Goal: Task Accomplishment & Management: Manage account settings

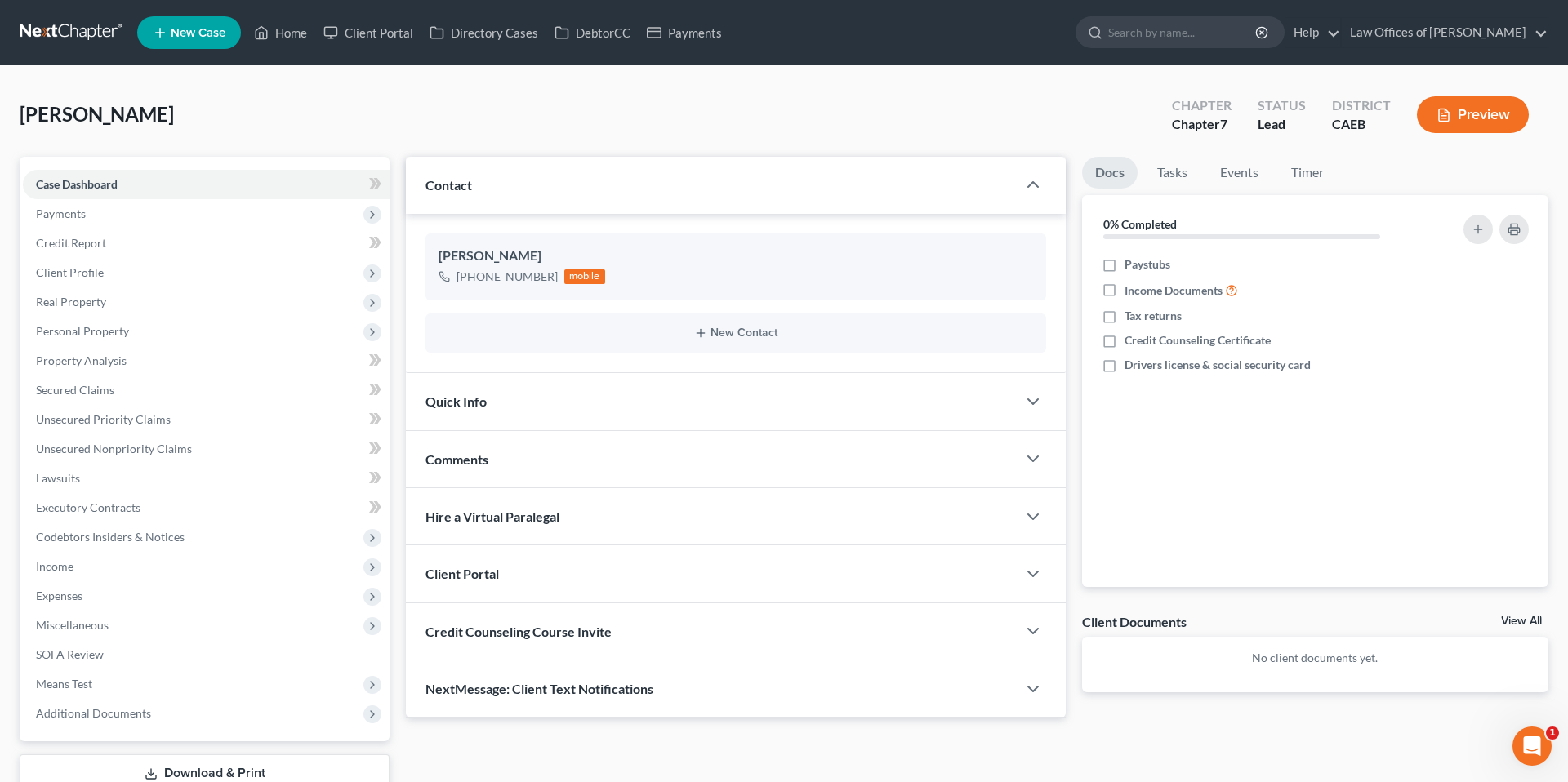
click at [704, 398] on div "Quick Info" at bounding box center [711, 402] width 611 height 56
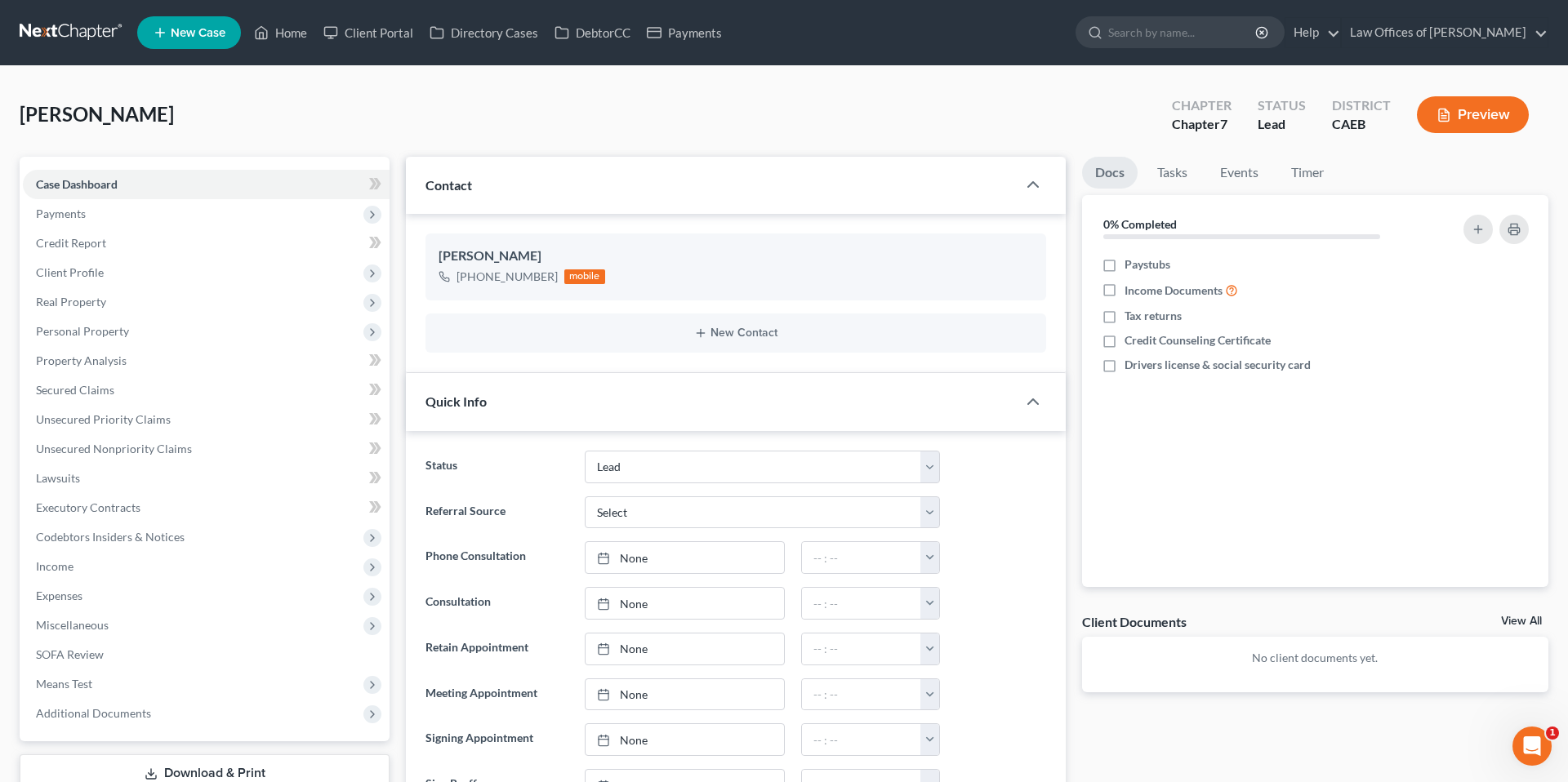
scroll to position [89, 0]
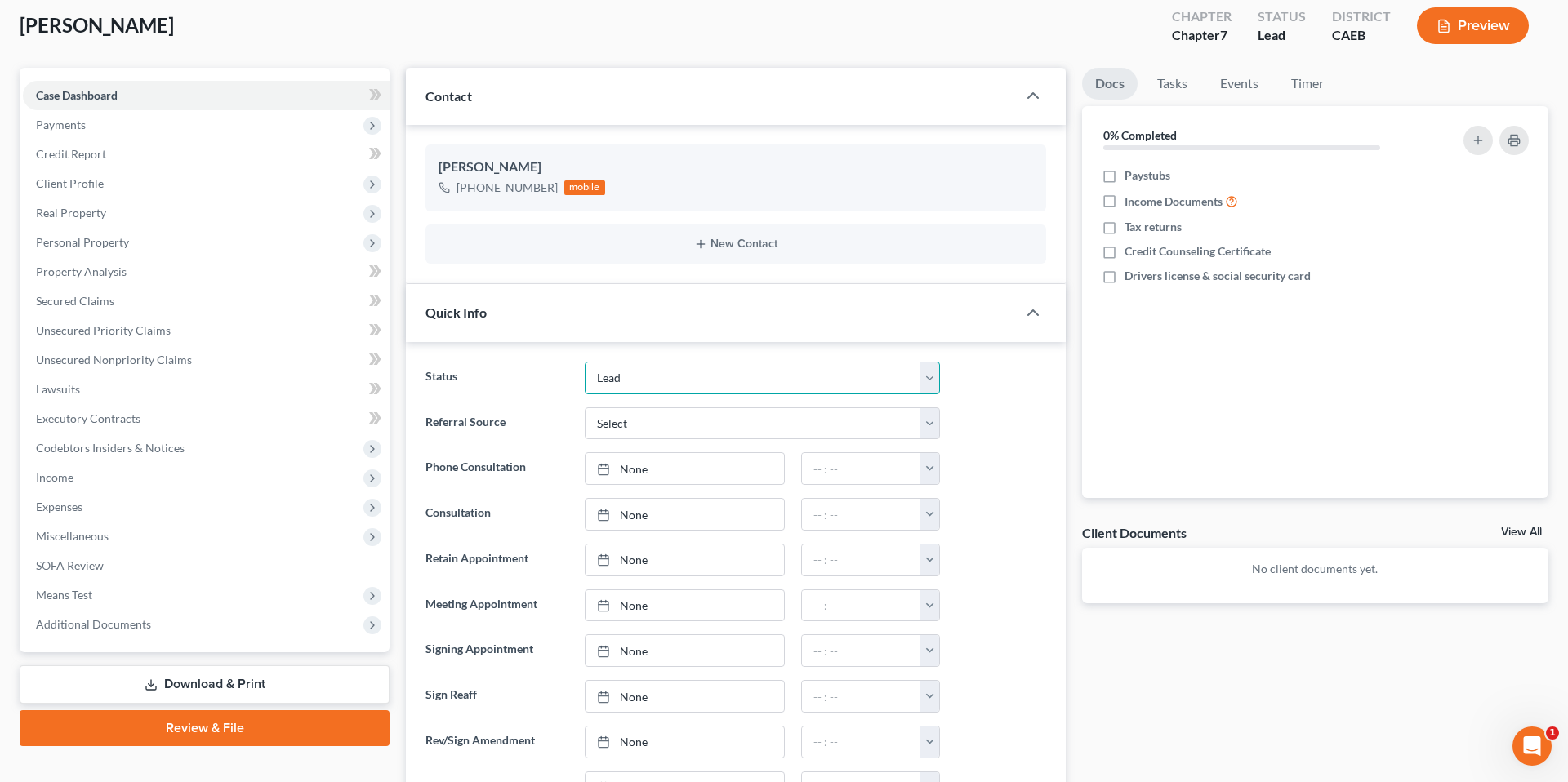
click at [800, 380] on select "Cancelled/Refund Closed Consultation Declined Discharged Filed Income Check In …" at bounding box center [762, 377] width 356 height 33
select select "2"
click at [1024, 483] on div at bounding box center [1001, 469] width 106 height 33
click at [690, 392] on select "Cancelled/Refund Closed Consultation Declined Discharged Filed Income Check In …" at bounding box center [762, 377] width 356 height 33
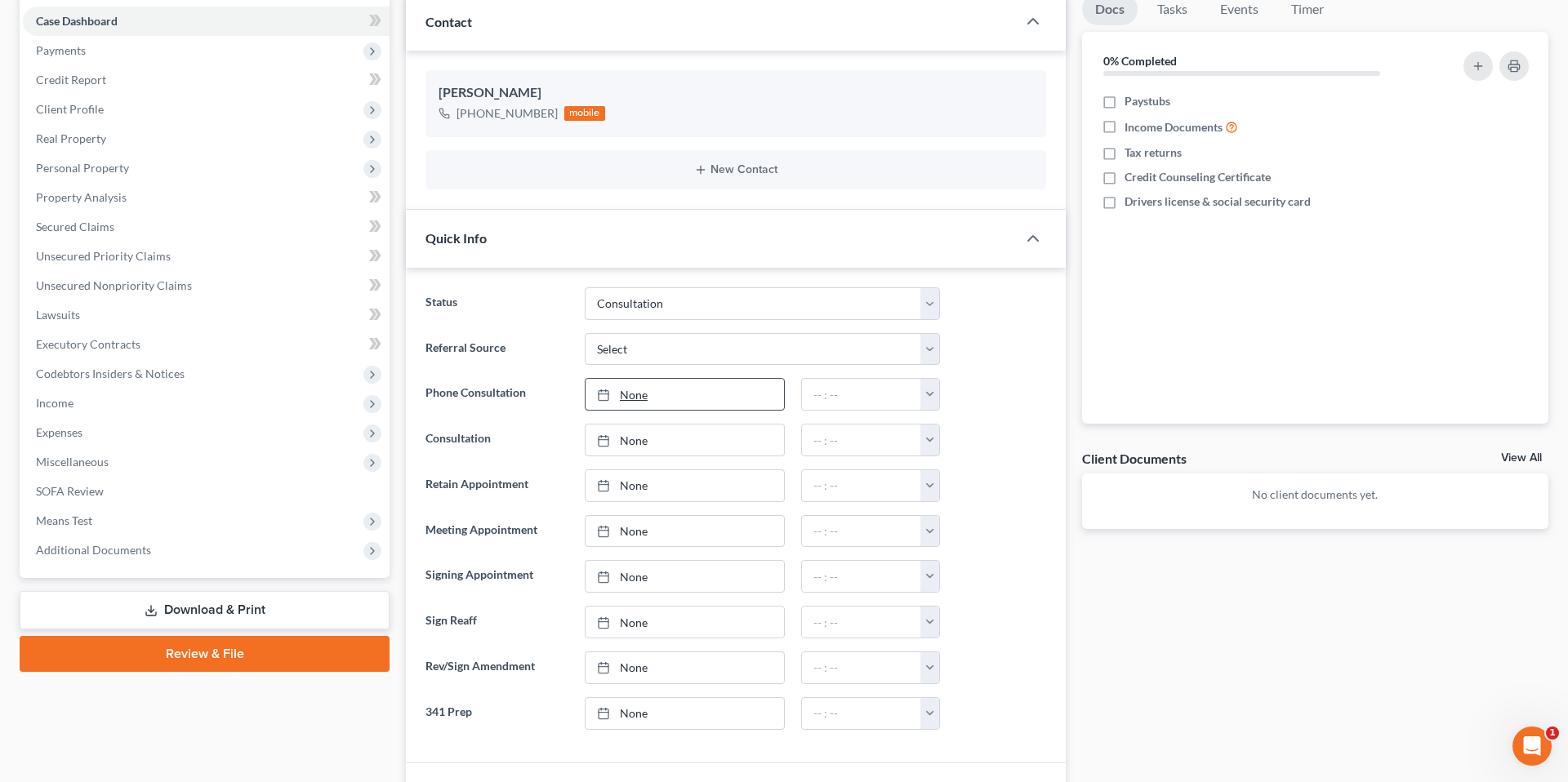
click at [686, 400] on link "None" at bounding box center [684, 394] width 199 height 31
type input "[DATE]"
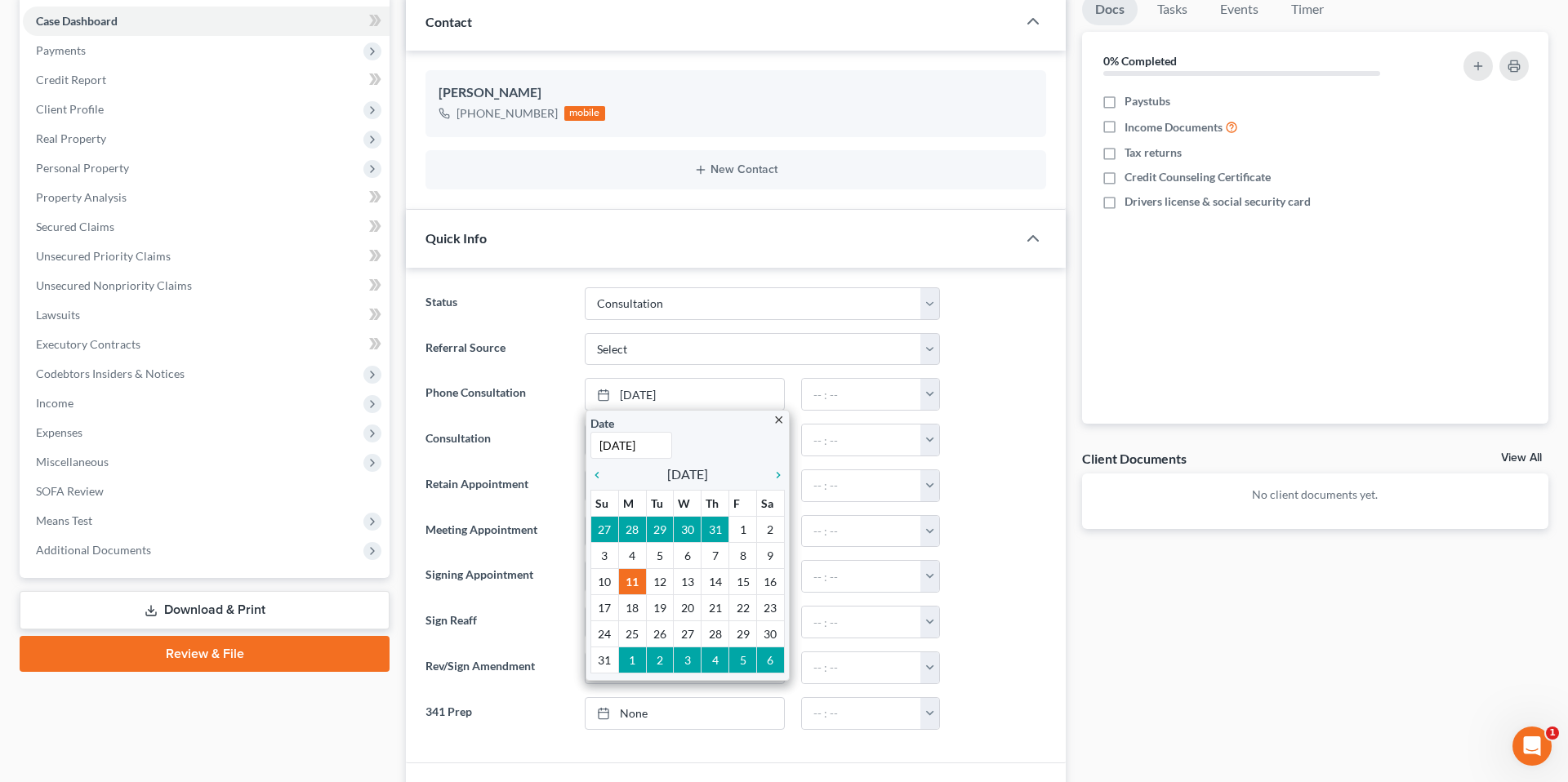
click at [1026, 421] on ng-include "Status Cancelled/Refund Closed Consultation Declined Discharged Filed Income Ch…" at bounding box center [736, 509] width 621 height 442
click at [935, 392] on button "button" at bounding box center [930, 394] width 19 height 31
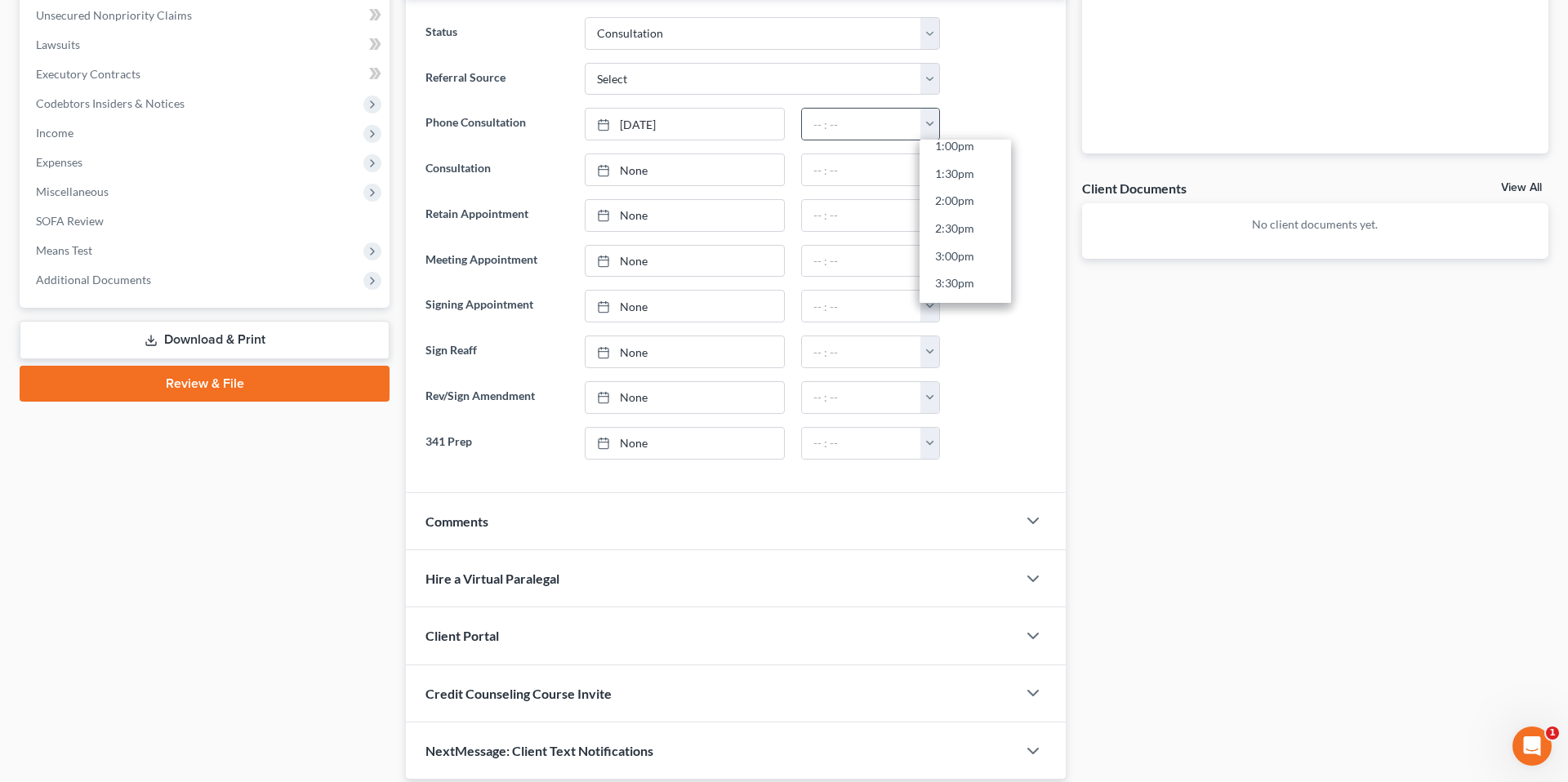
scroll to position [810, 0]
click at [972, 195] on link "3:30pm" at bounding box center [965, 201] width 91 height 28
type input "3:30pm"
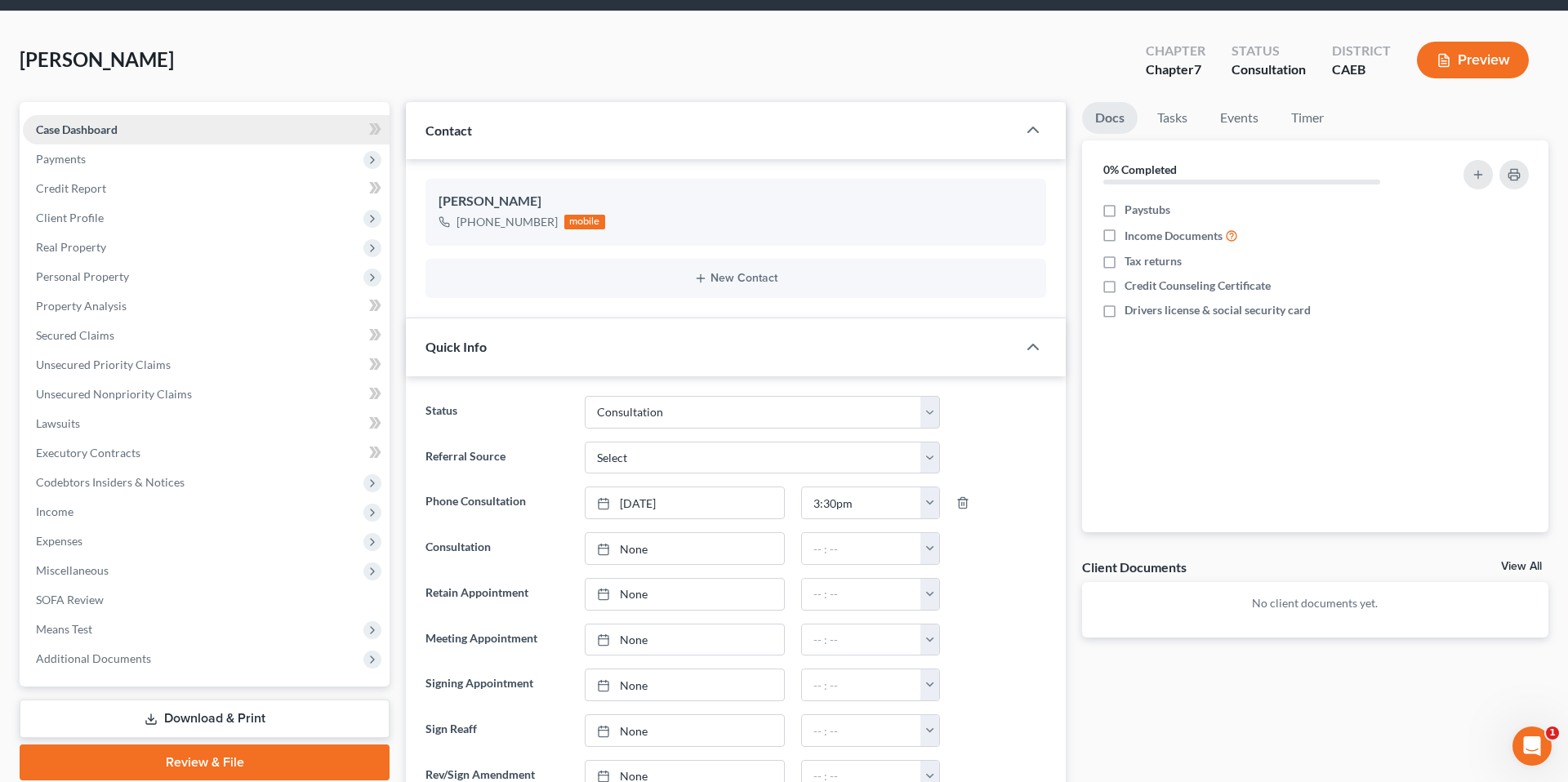
scroll to position [0, 0]
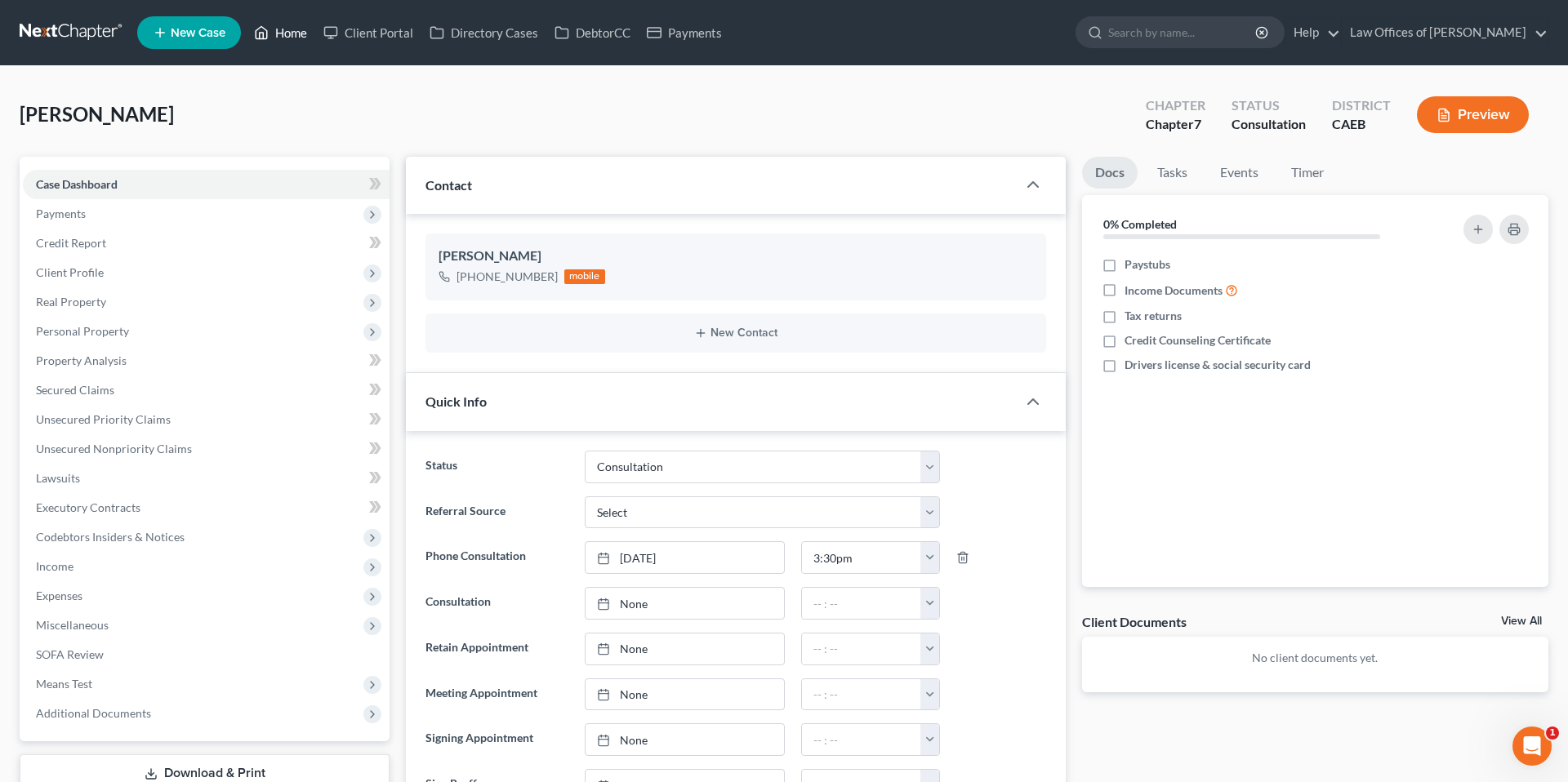
click at [303, 33] on link "Home" at bounding box center [280, 32] width 70 height 29
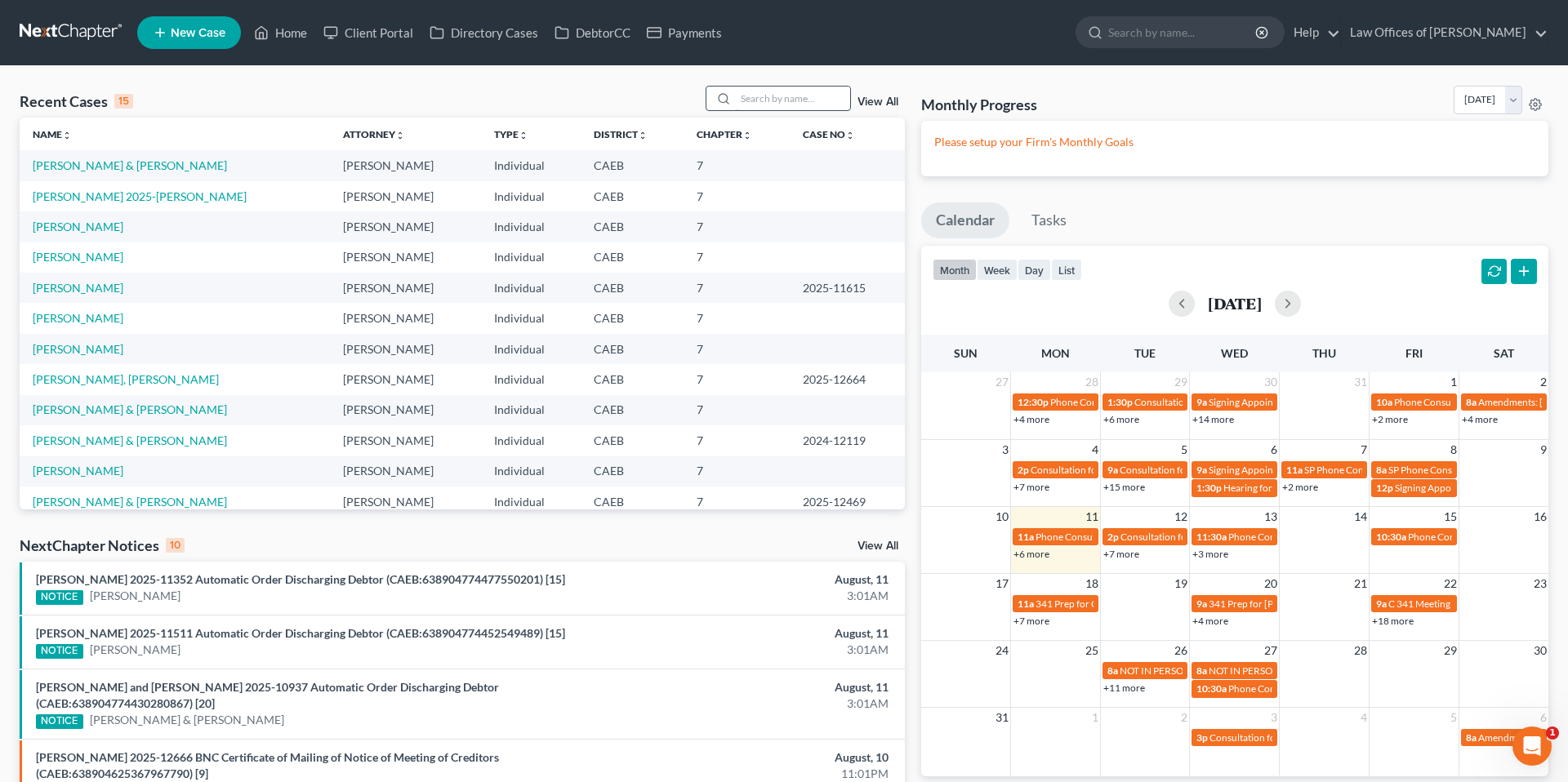
click at [752, 105] on input "search" at bounding box center [793, 98] width 115 height 24
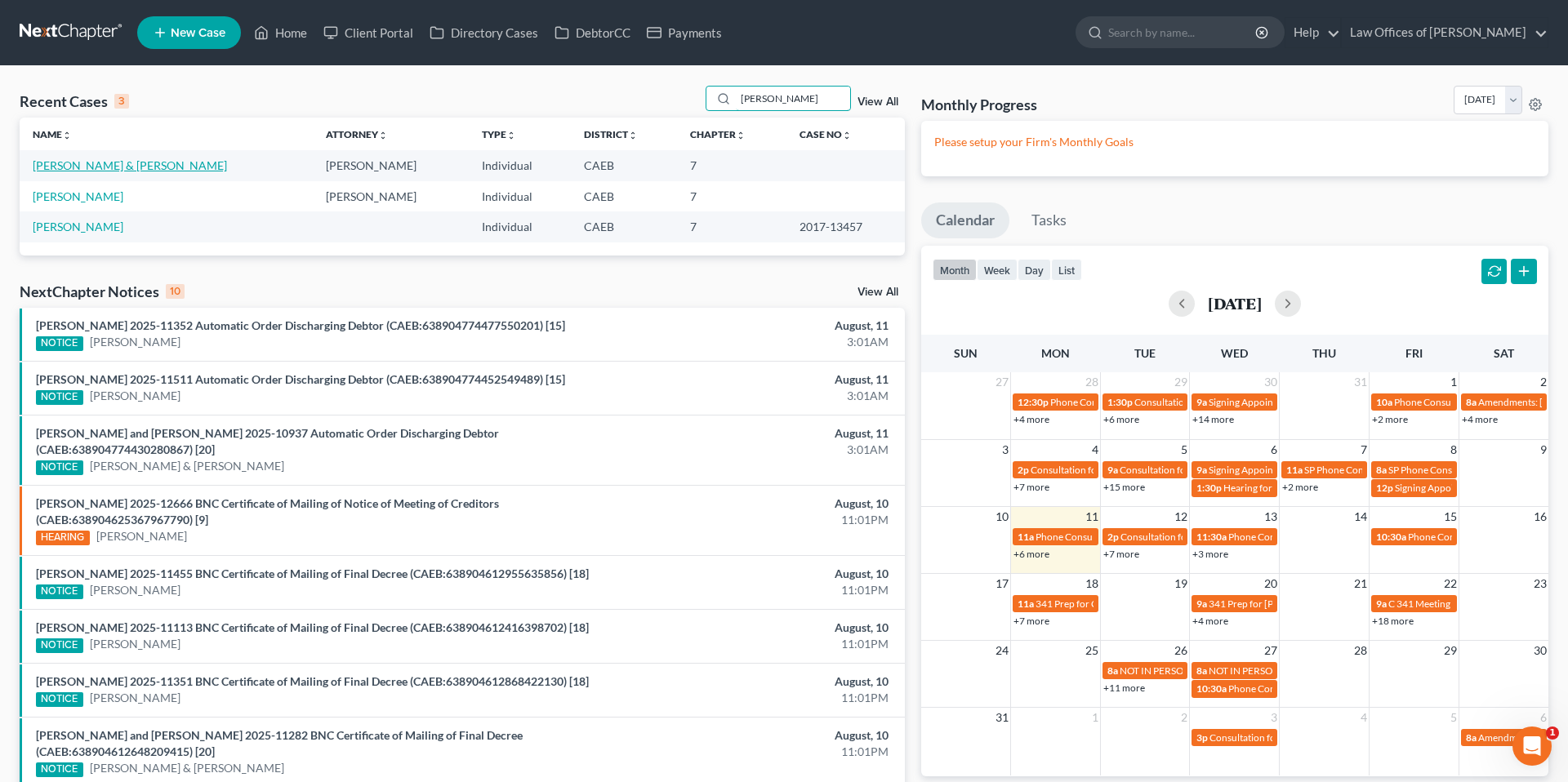
type input "[PERSON_NAME]"
click at [150, 162] on link "[PERSON_NAME] & [PERSON_NAME]" at bounding box center [130, 165] width 195 height 14
select select "11"
select select "6"
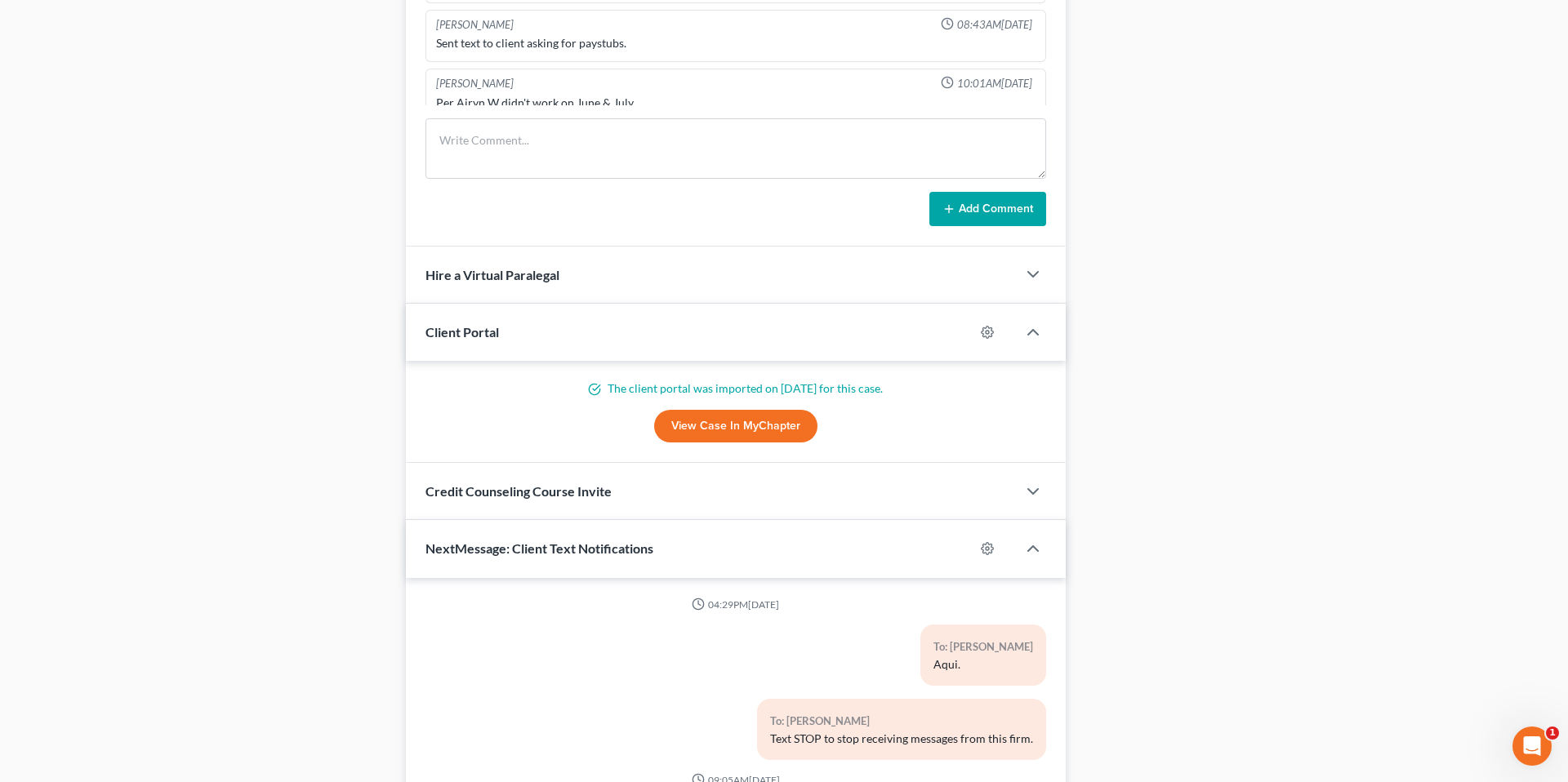
scroll to position [5581, 0]
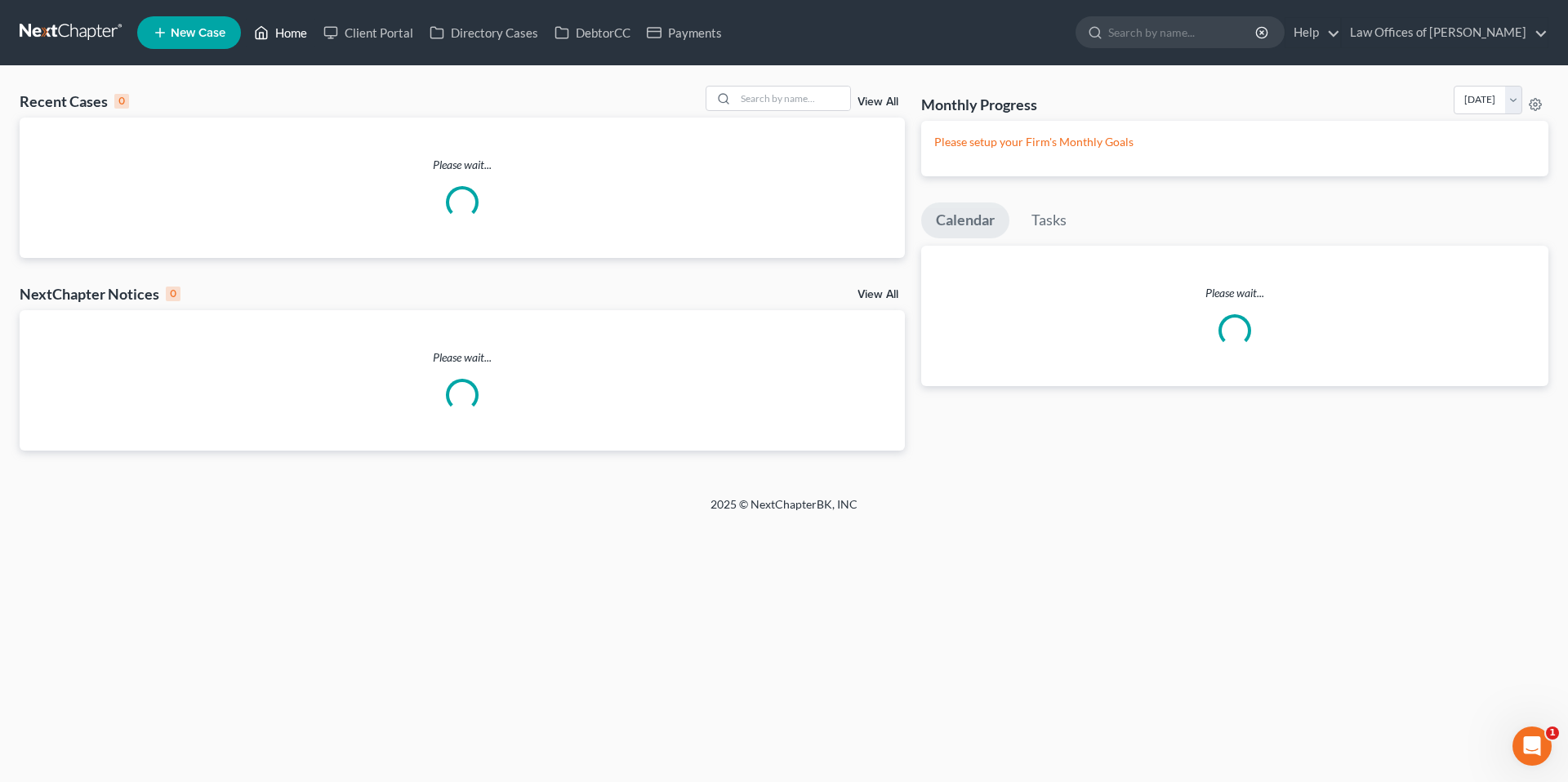
click at [295, 30] on link "Home" at bounding box center [280, 32] width 70 height 29
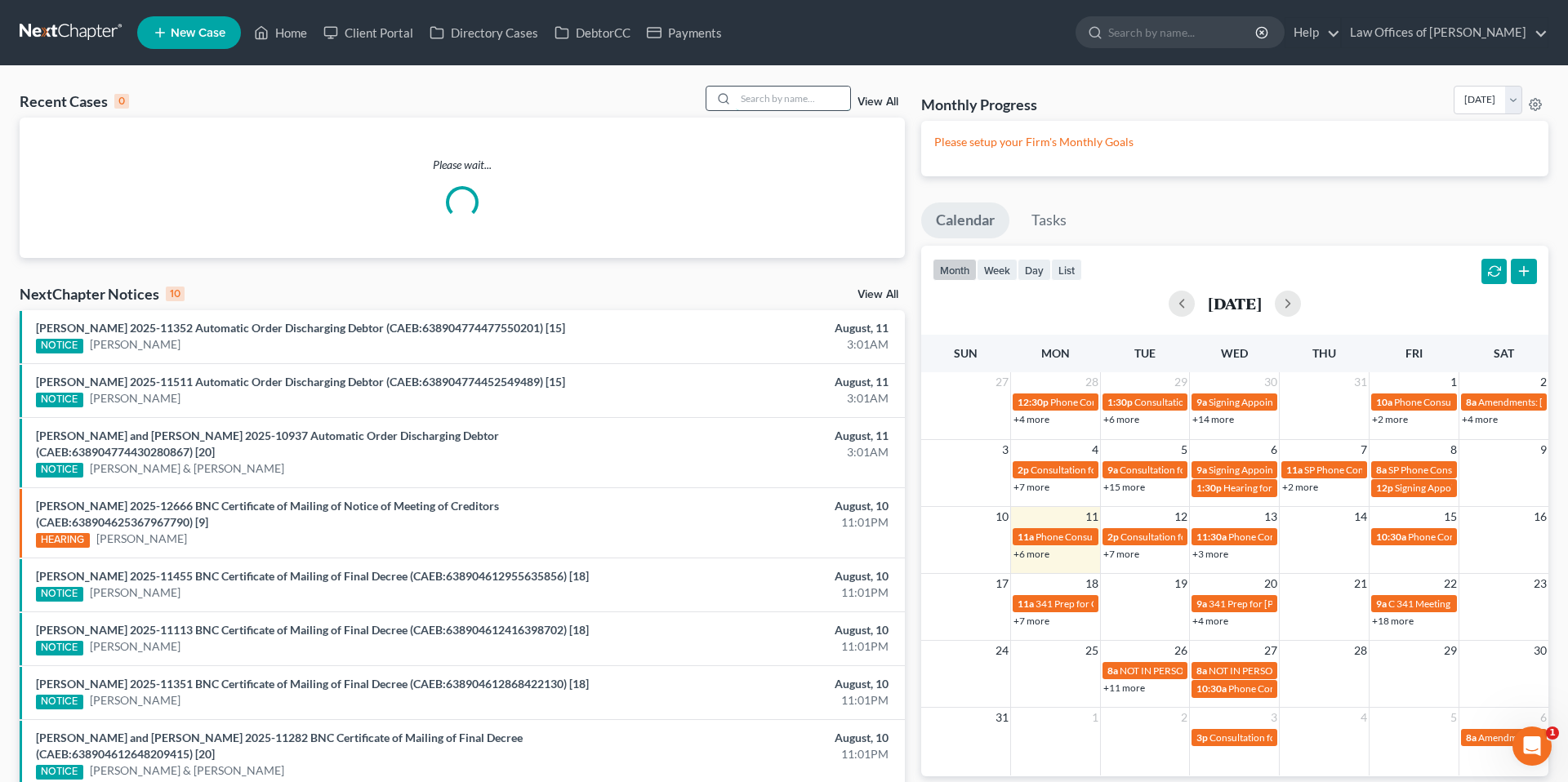
click at [760, 101] on input "search" at bounding box center [793, 98] width 115 height 24
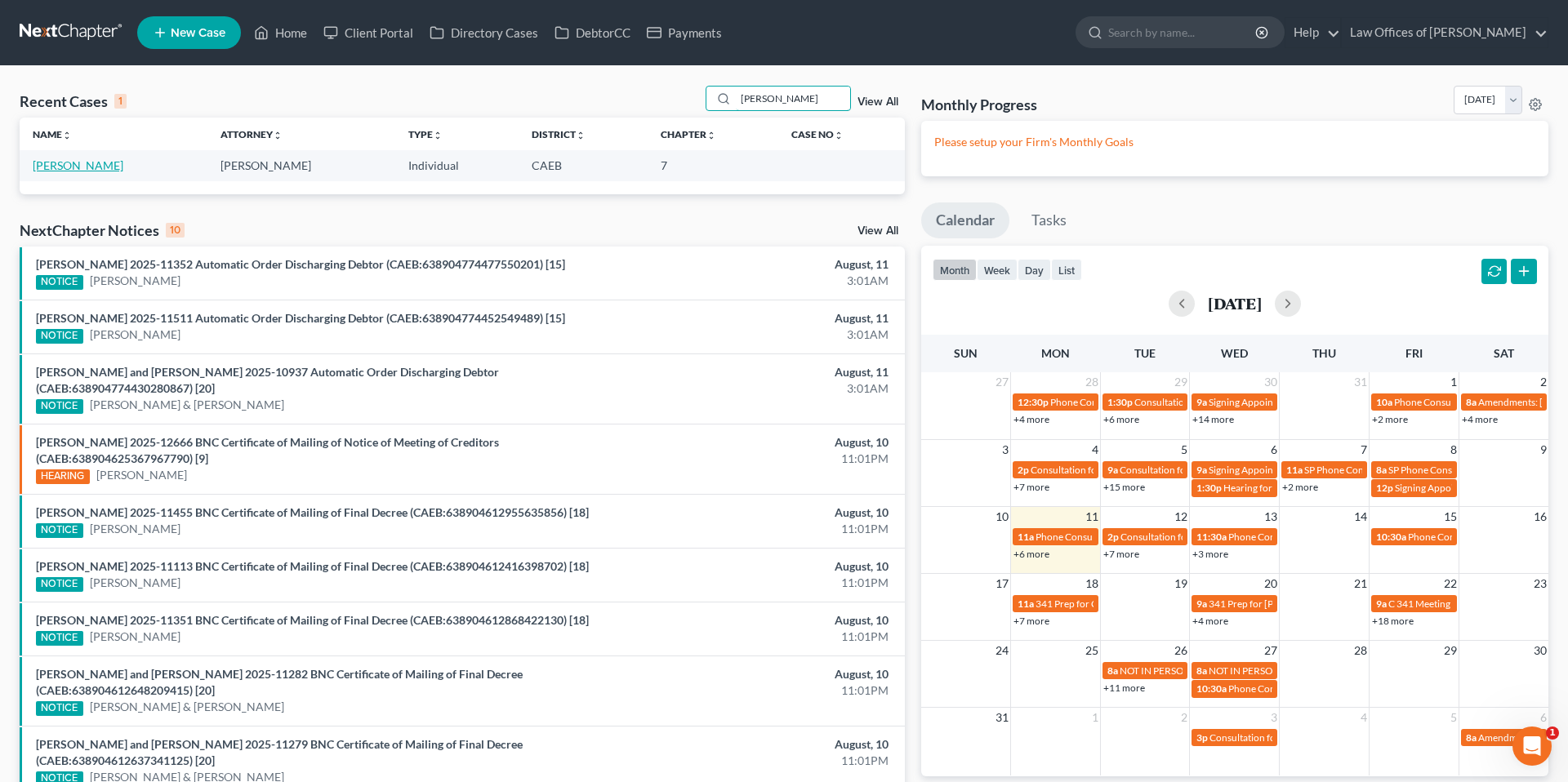
scroll to position [3, 0]
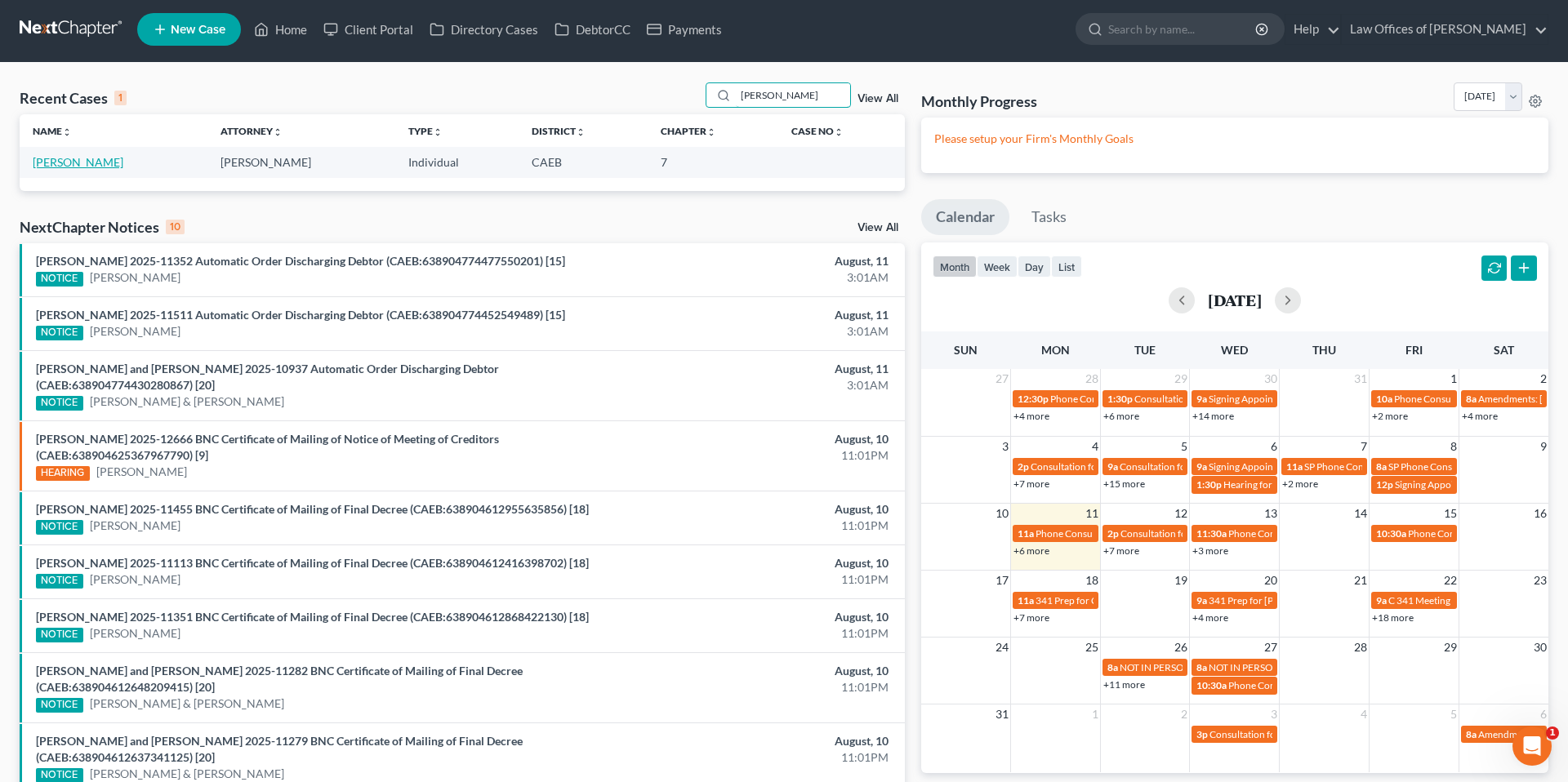
type input "[PERSON_NAME]"
click at [105, 161] on link "[PERSON_NAME]" at bounding box center [78, 162] width 90 height 14
select select "6"
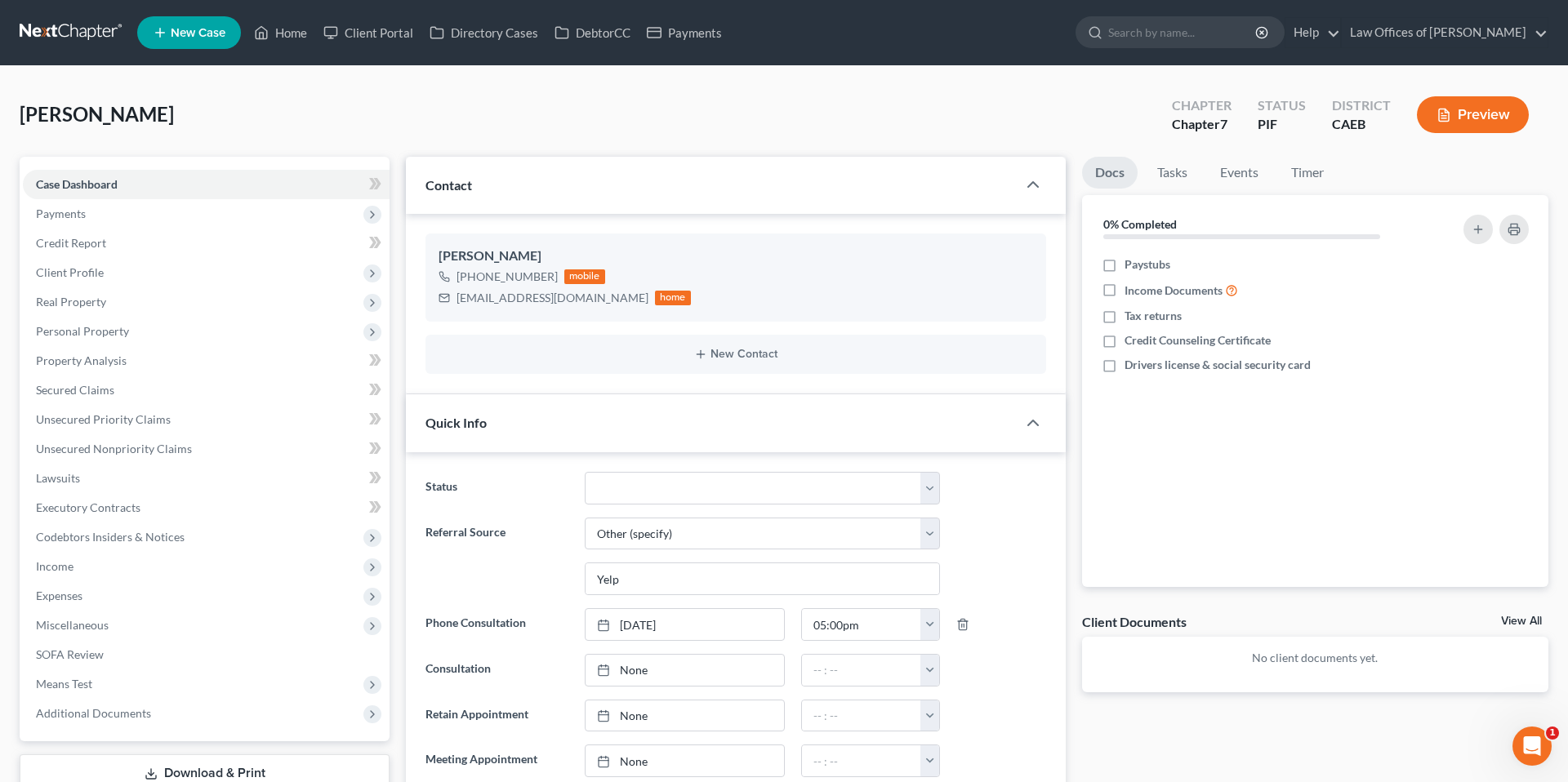
scroll to position [1993, 0]
click at [294, 33] on link "Home" at bounding box center [280, 32] width 70 height 29
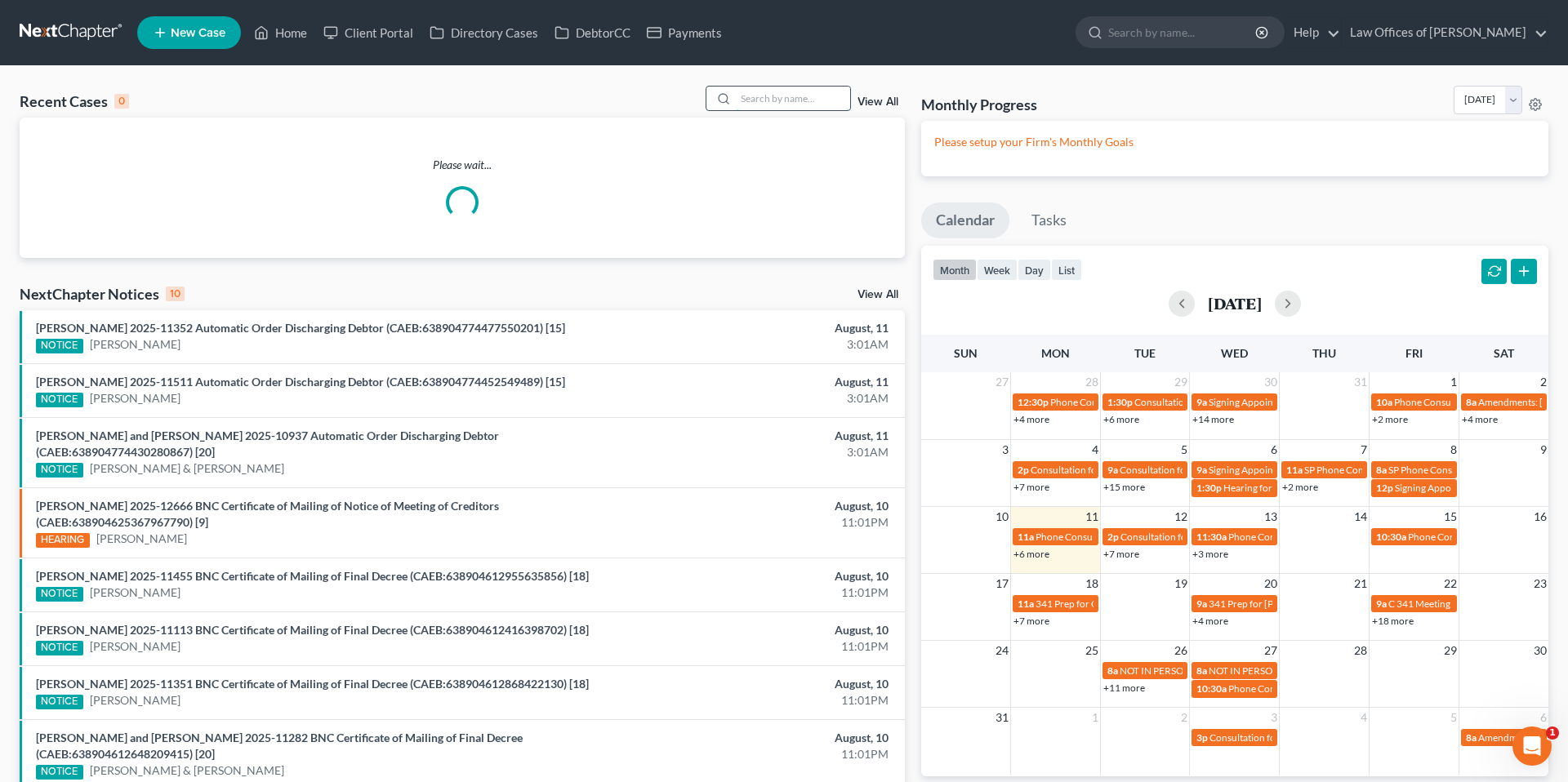
click at [782, 96] on input "search" at bounding box center [793, 98] width 115 height 24
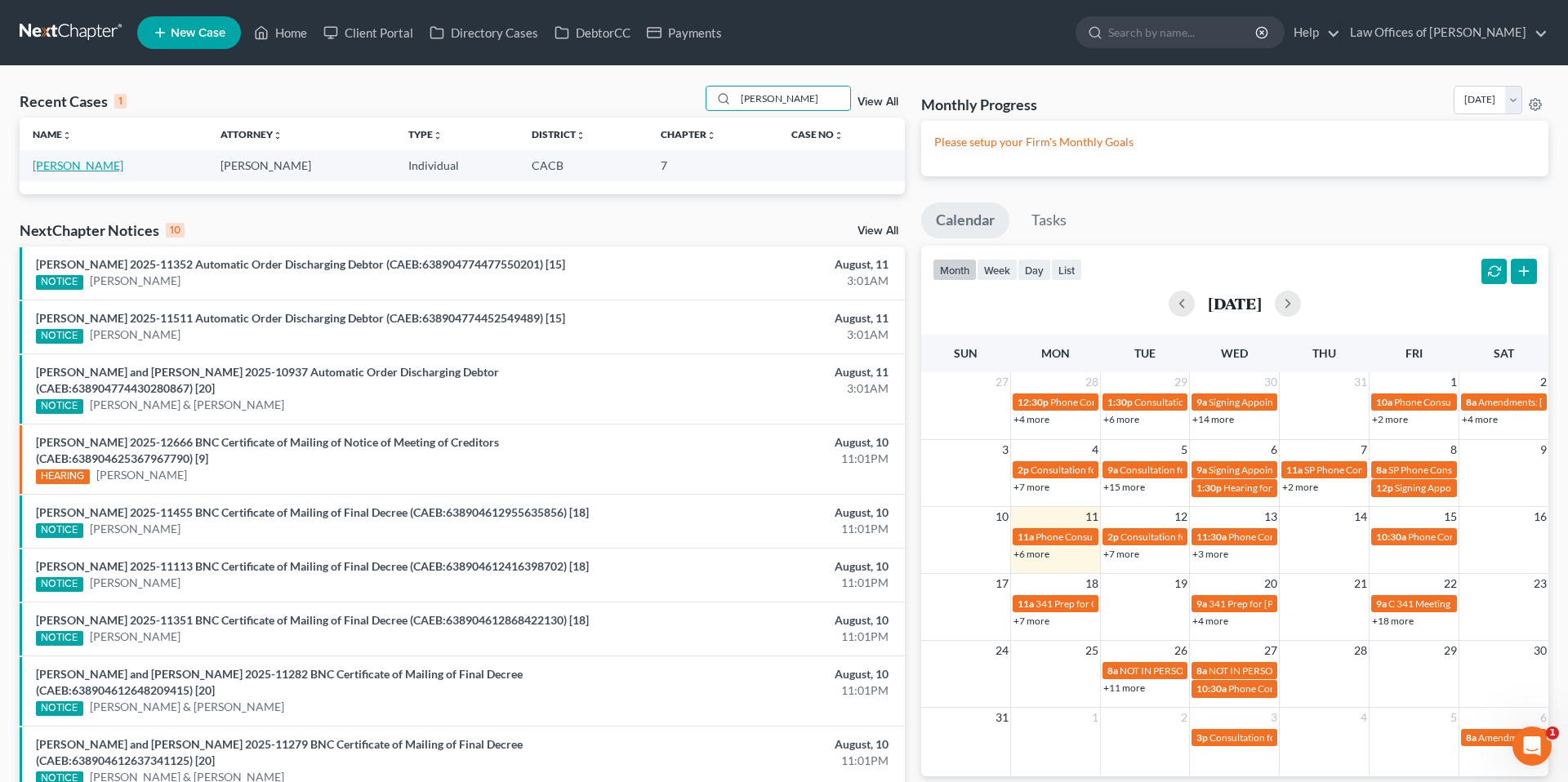
type input "[PERSON_NAME]"
click at [80, 169] on link "[PERSON_NAME]" at bounding box center [78, 165] width 90 height 14
select select "6"
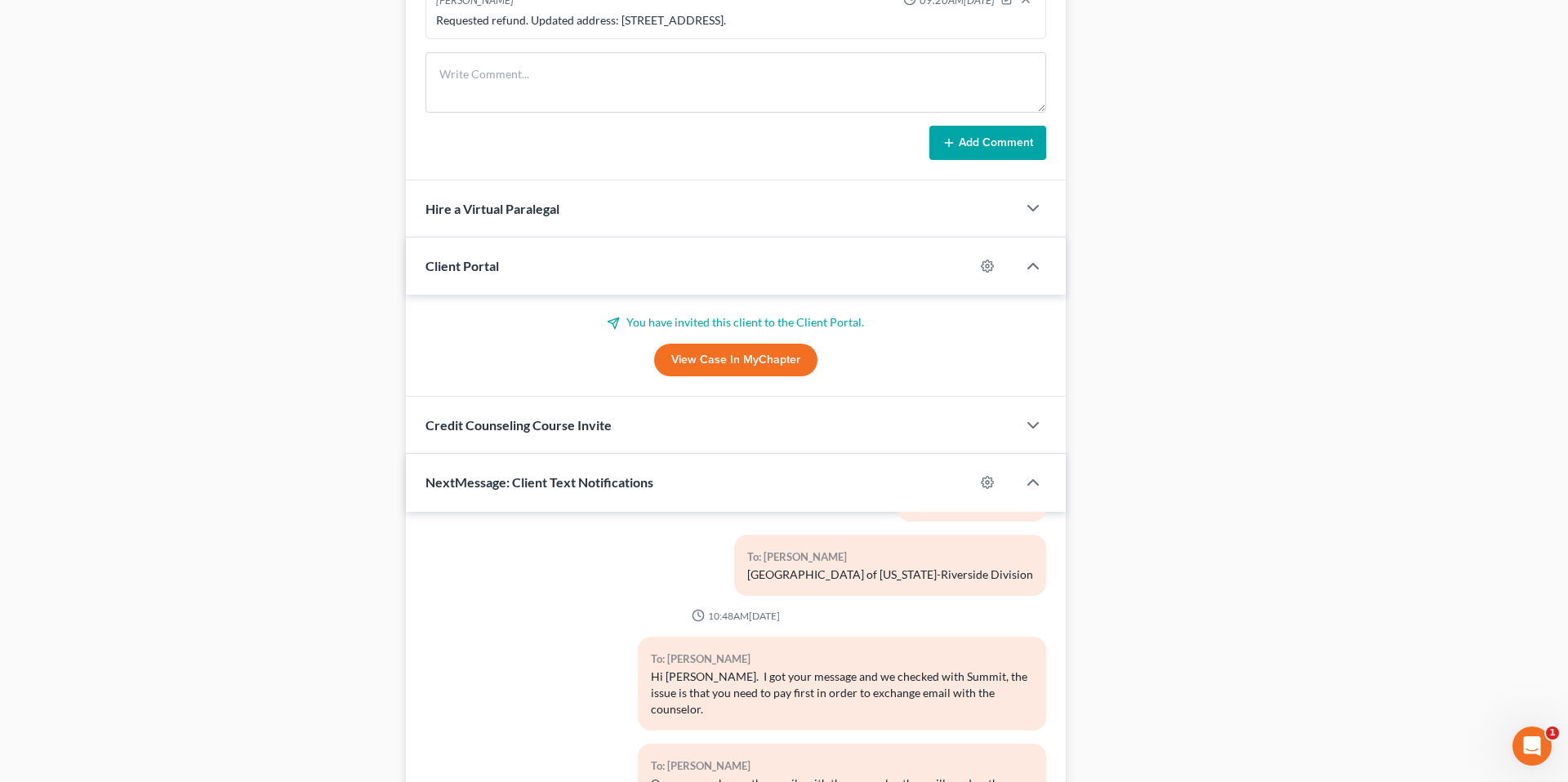
scroll to position [1372, 0]
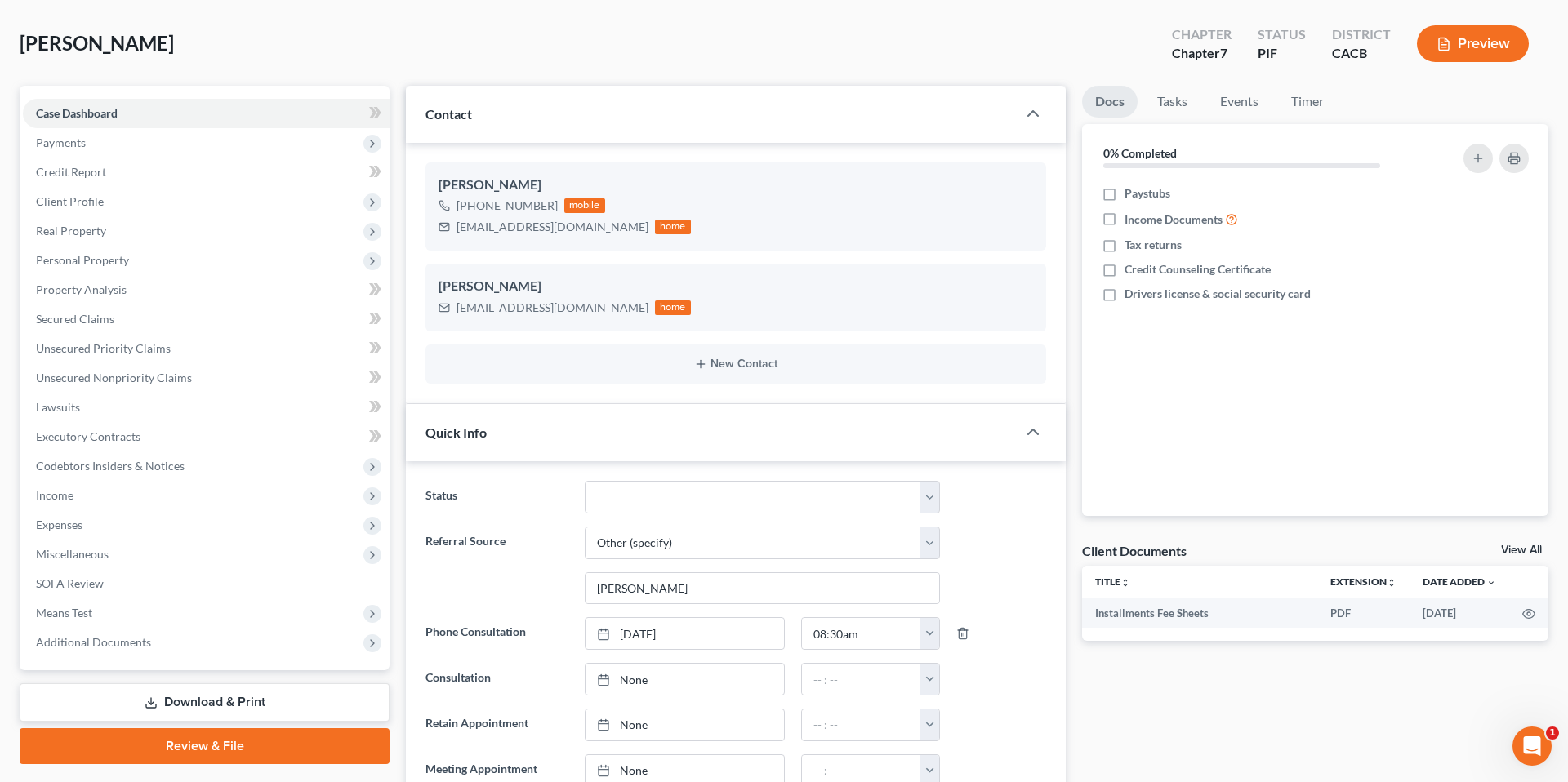
scroll to position [67, 0]
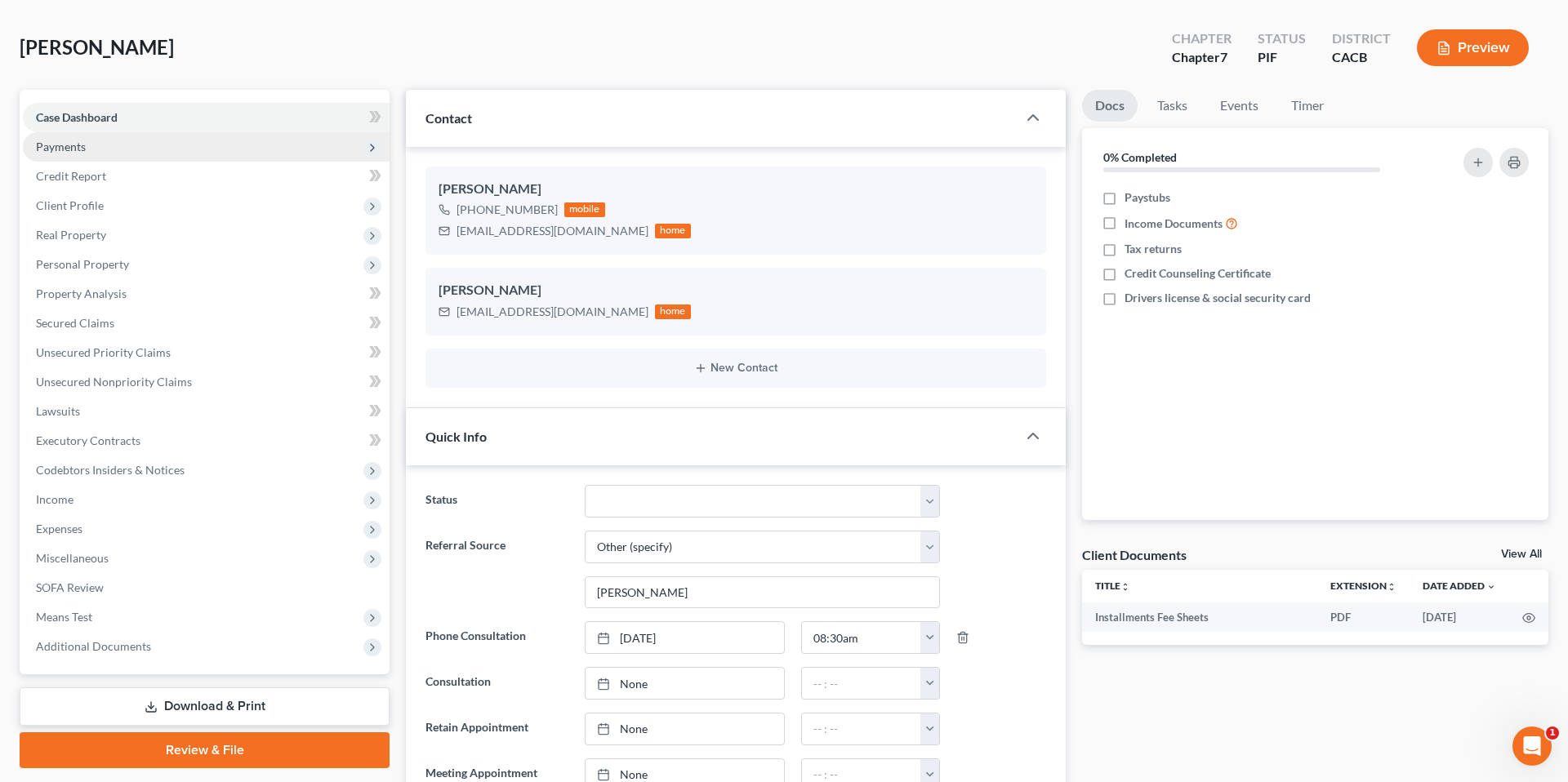
click at [84, 144] on span "Payments" at bounding box center [60, 146] width 50 height 14
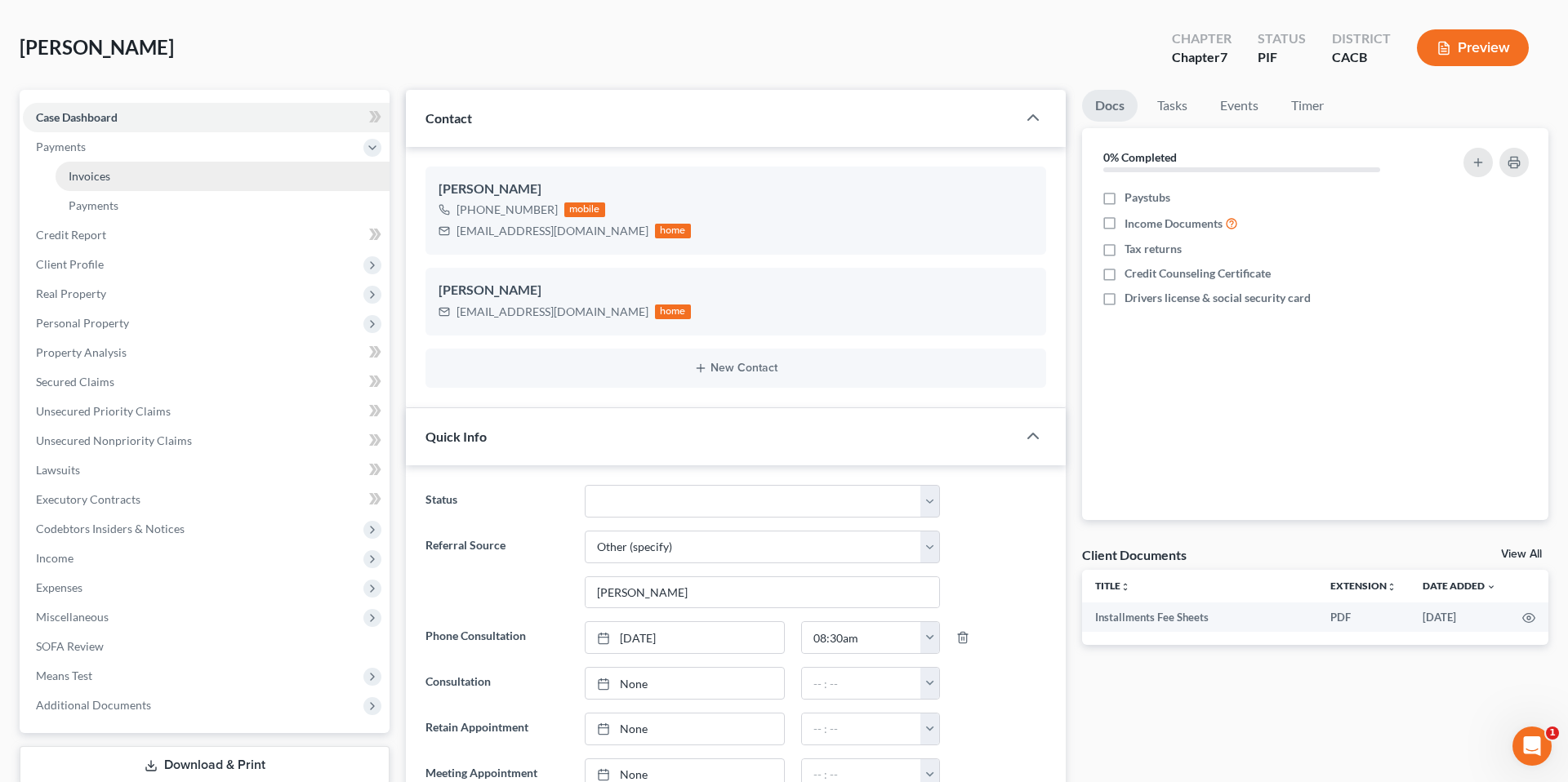
click at [117, 180] on link "Invoices" at bounding box center [222, 176] width 334 height 29
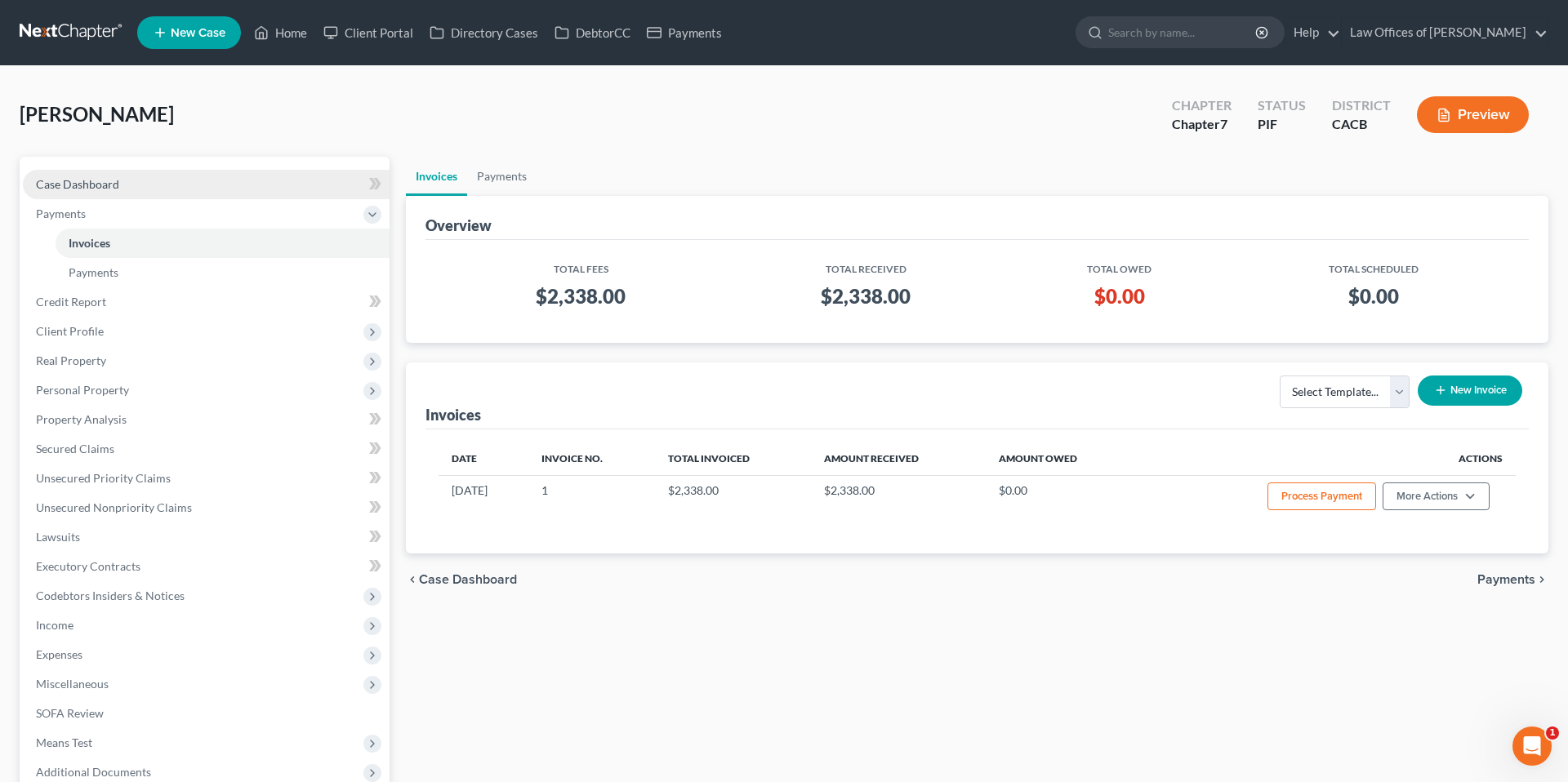
click at [97, 196] on link "Case Dashboard" at bounding box center [206, 184] width 367 height 29
select select "6"
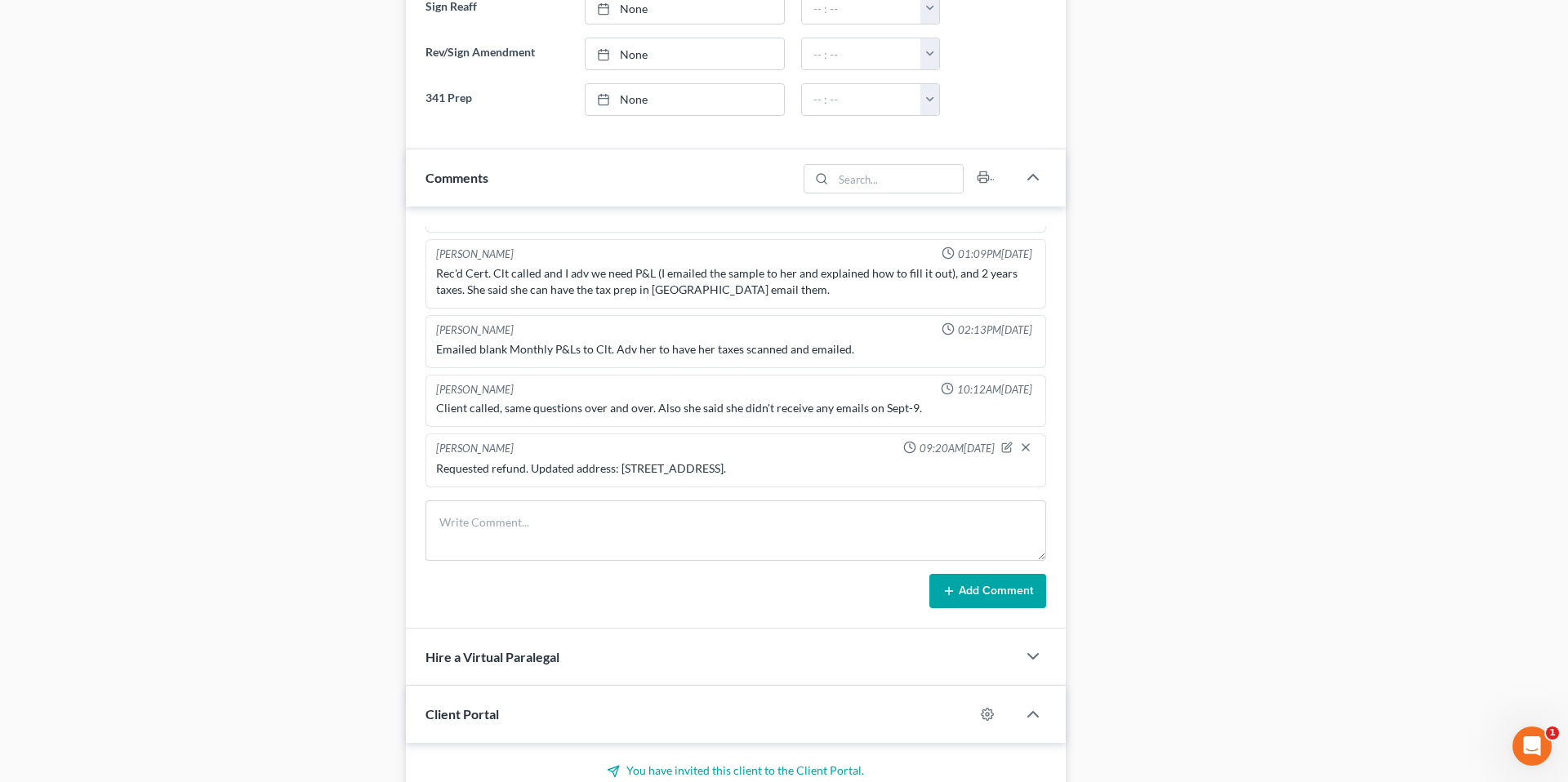
scroll to position [510, 0]
click at [378, 242] on div "Case Dashboard Payments Invoices Payments Payments Credit Report Client Profile" at bounding box center [204, 278] width 387 height 2094
click at [294, 32] on div "Case Dashboard Payments Invoices Payments Payments Credit Report Client Profile" at bounding box center [204, 278] width 387 height 2094
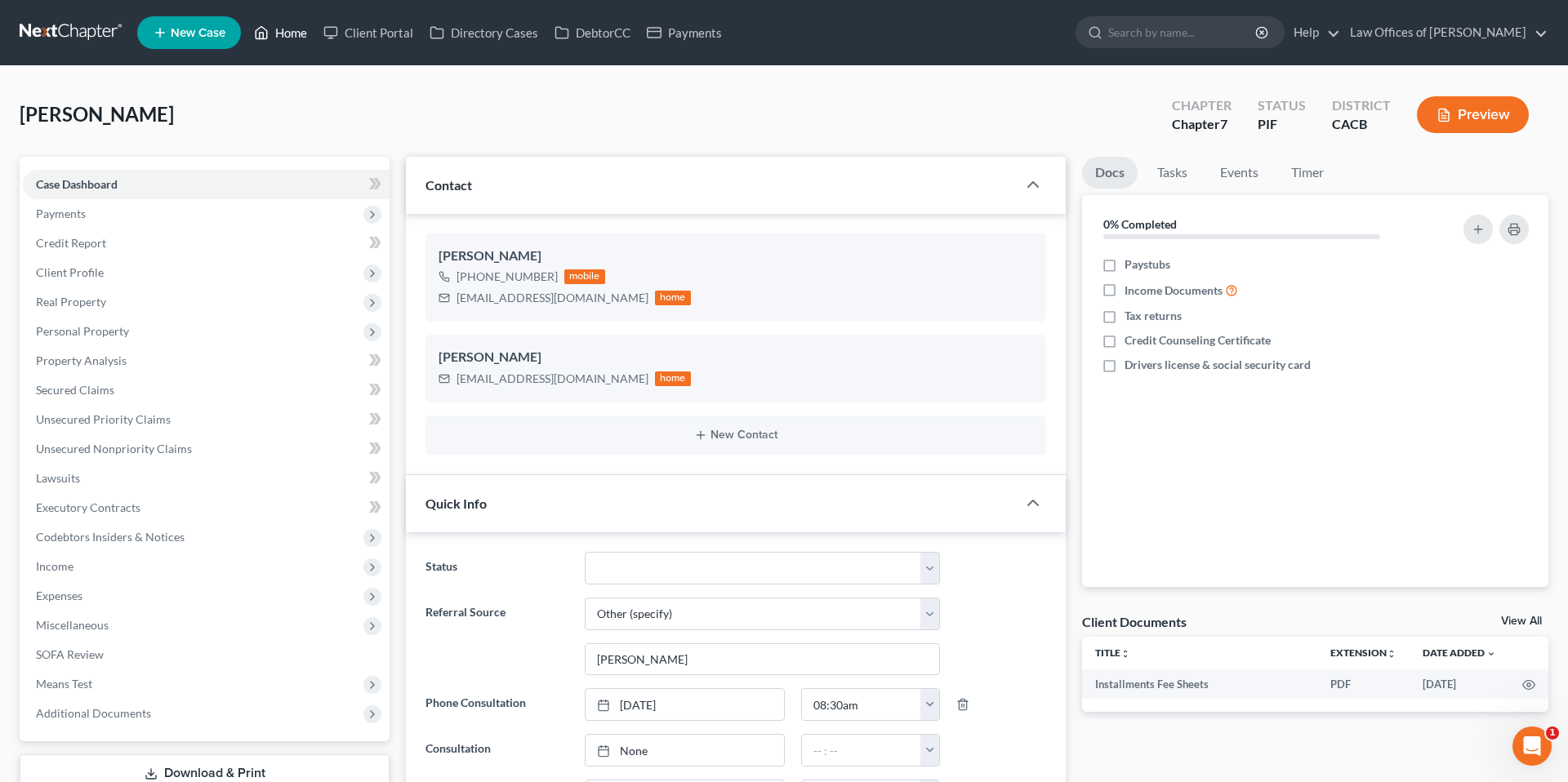
scroll to position [3, 0]
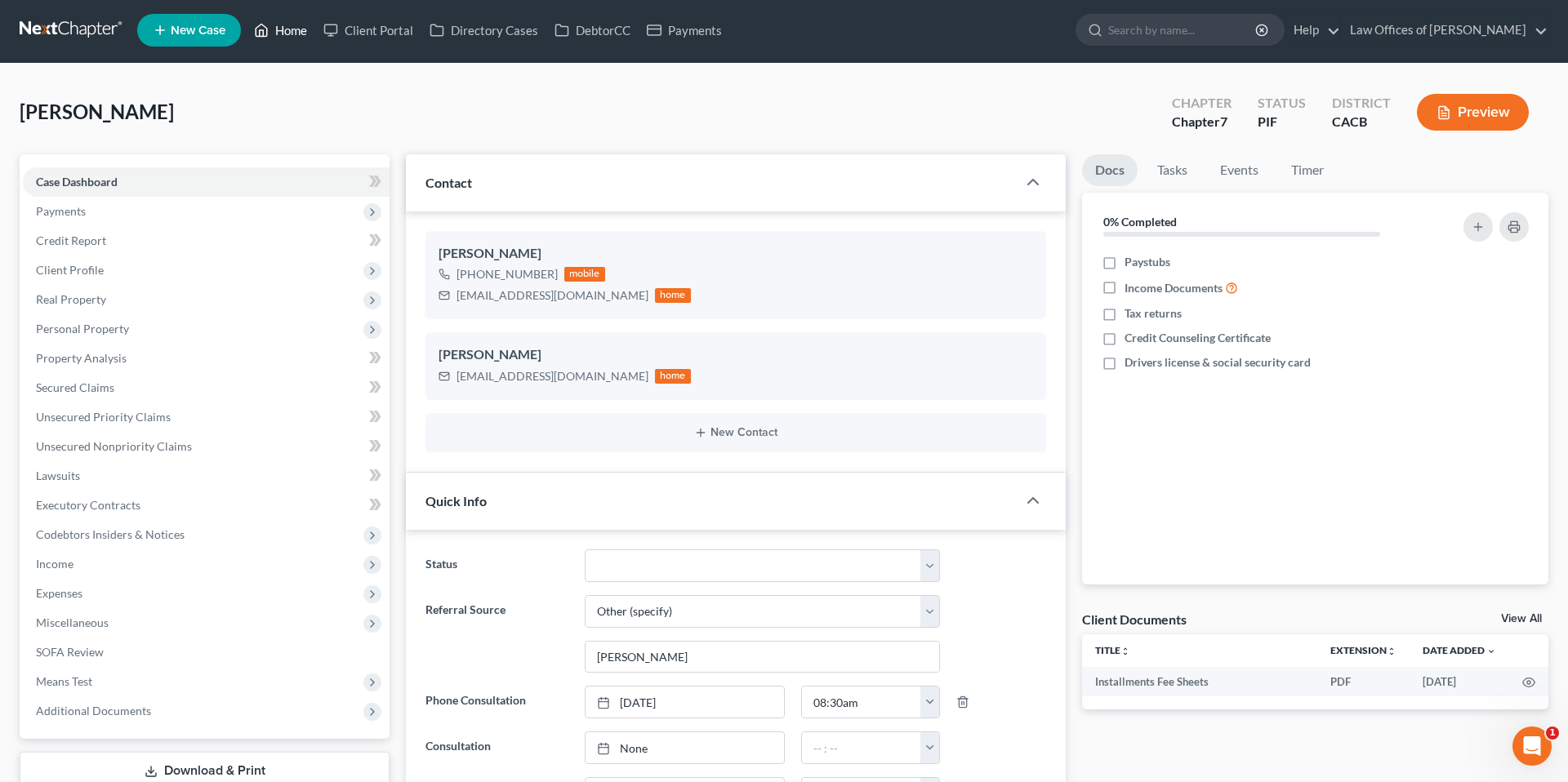
click at [289, 34] on link "Home" at bounding box center [280, 29] width 70 height 29
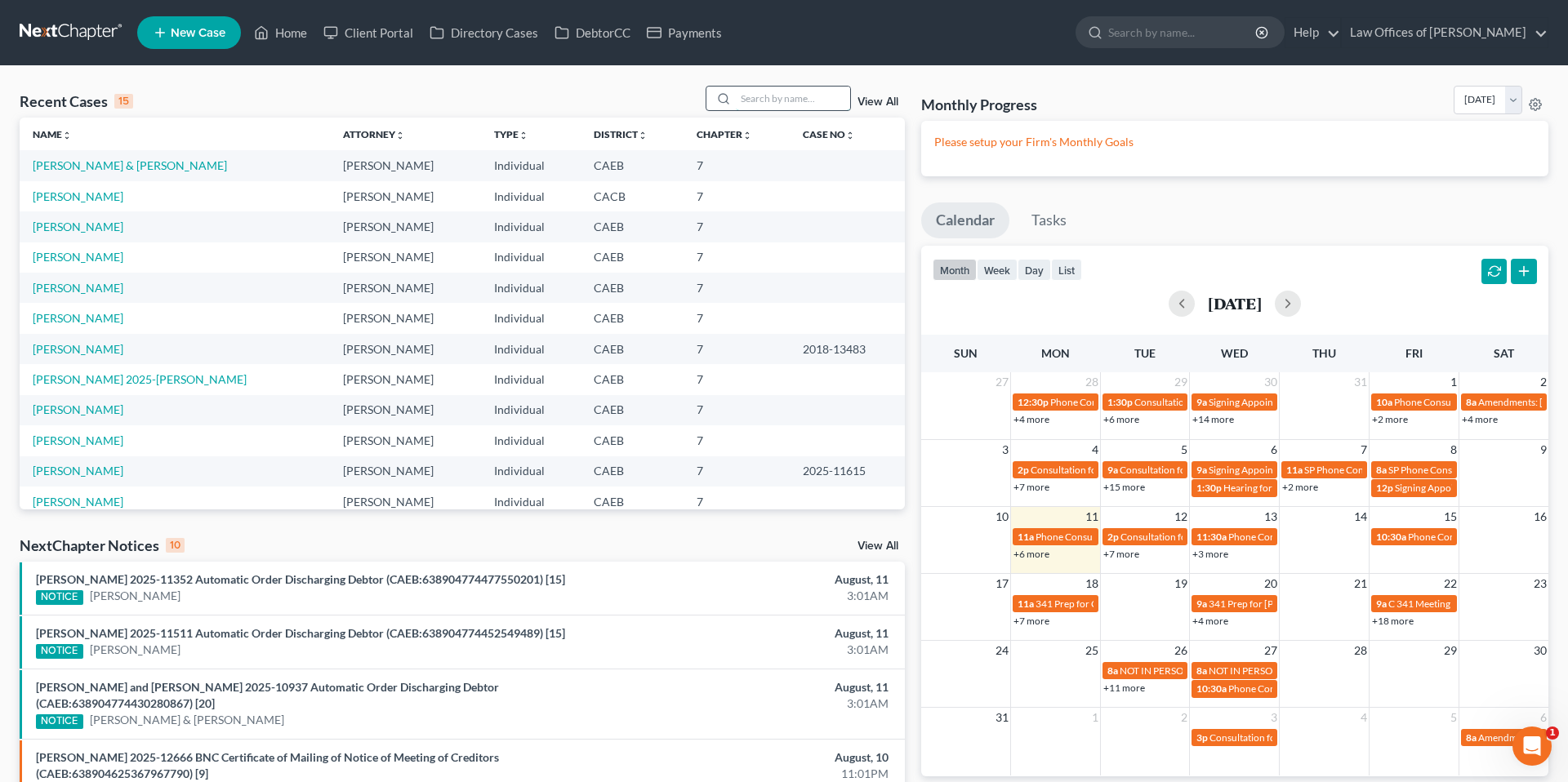
click at [832, 104] on input "search" at bounding box center [793, 98] width 115 height 24
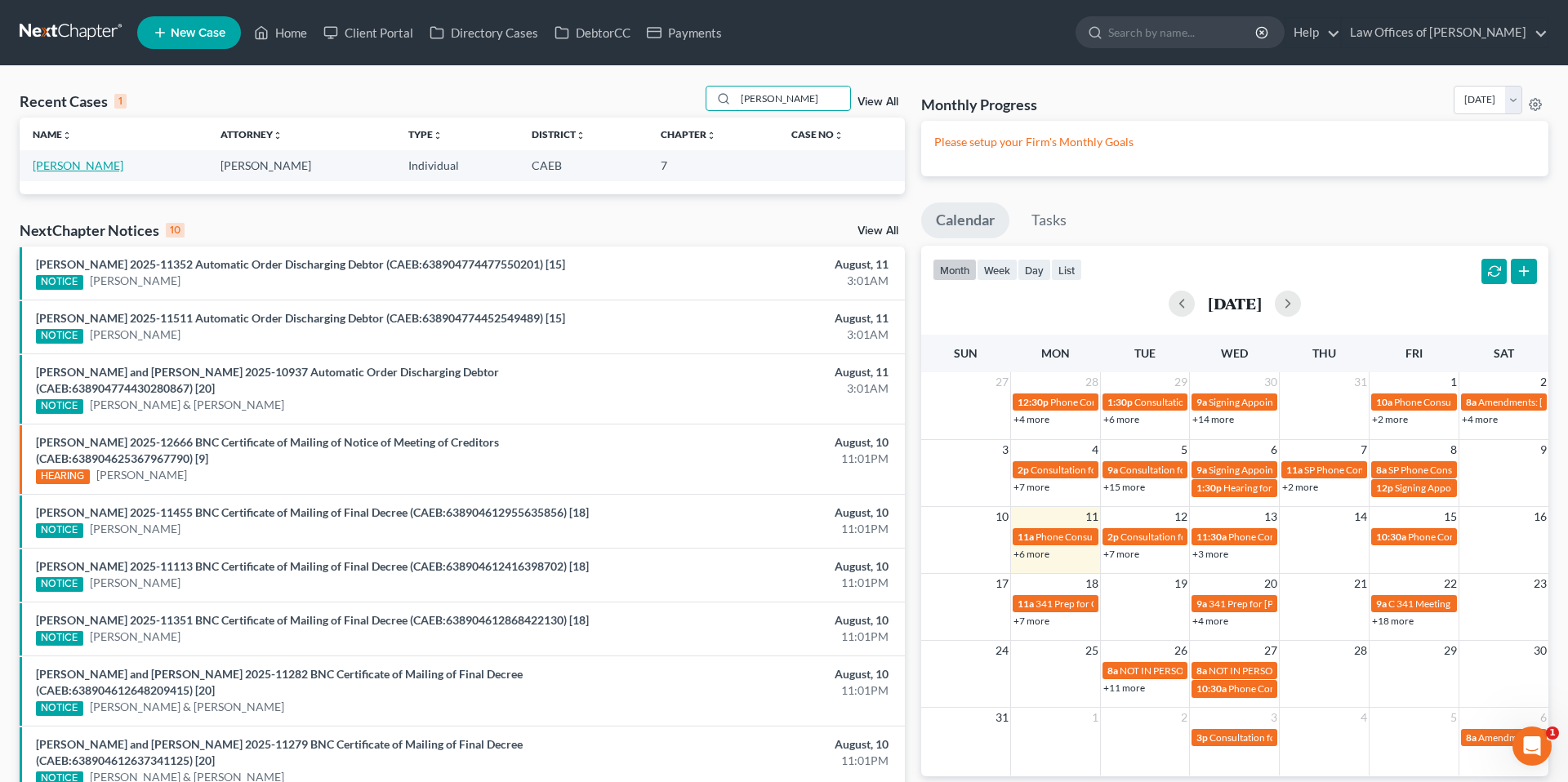
type input "[PERSON_NAME]"
click at [89, 169] on link "[PERSON_NAME]" at bounding box center [78, 165] width 90 height 14
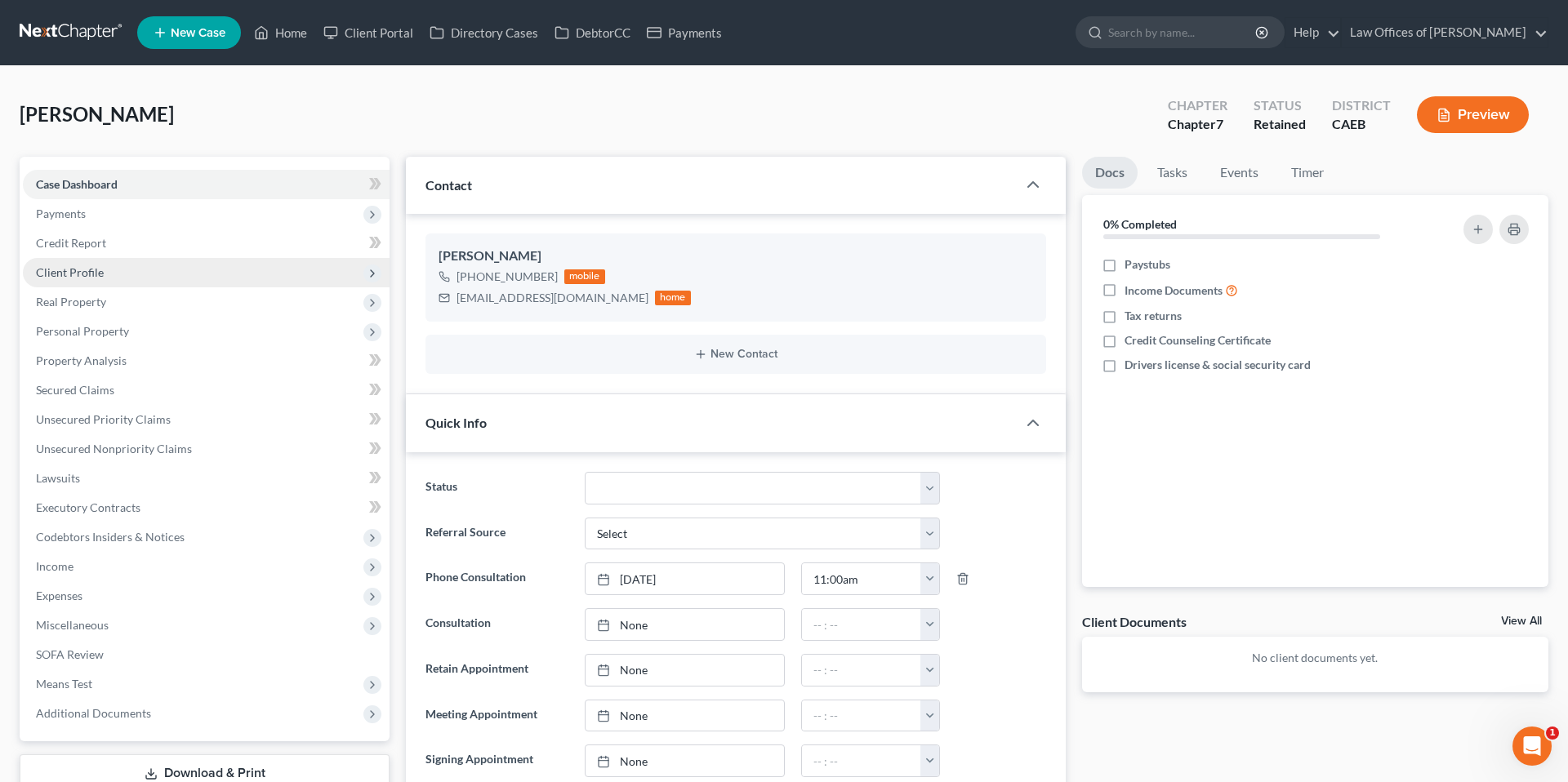
click at [90, 279] on span "Client Profile" at bounding box center [206, 272] width 367 height 29
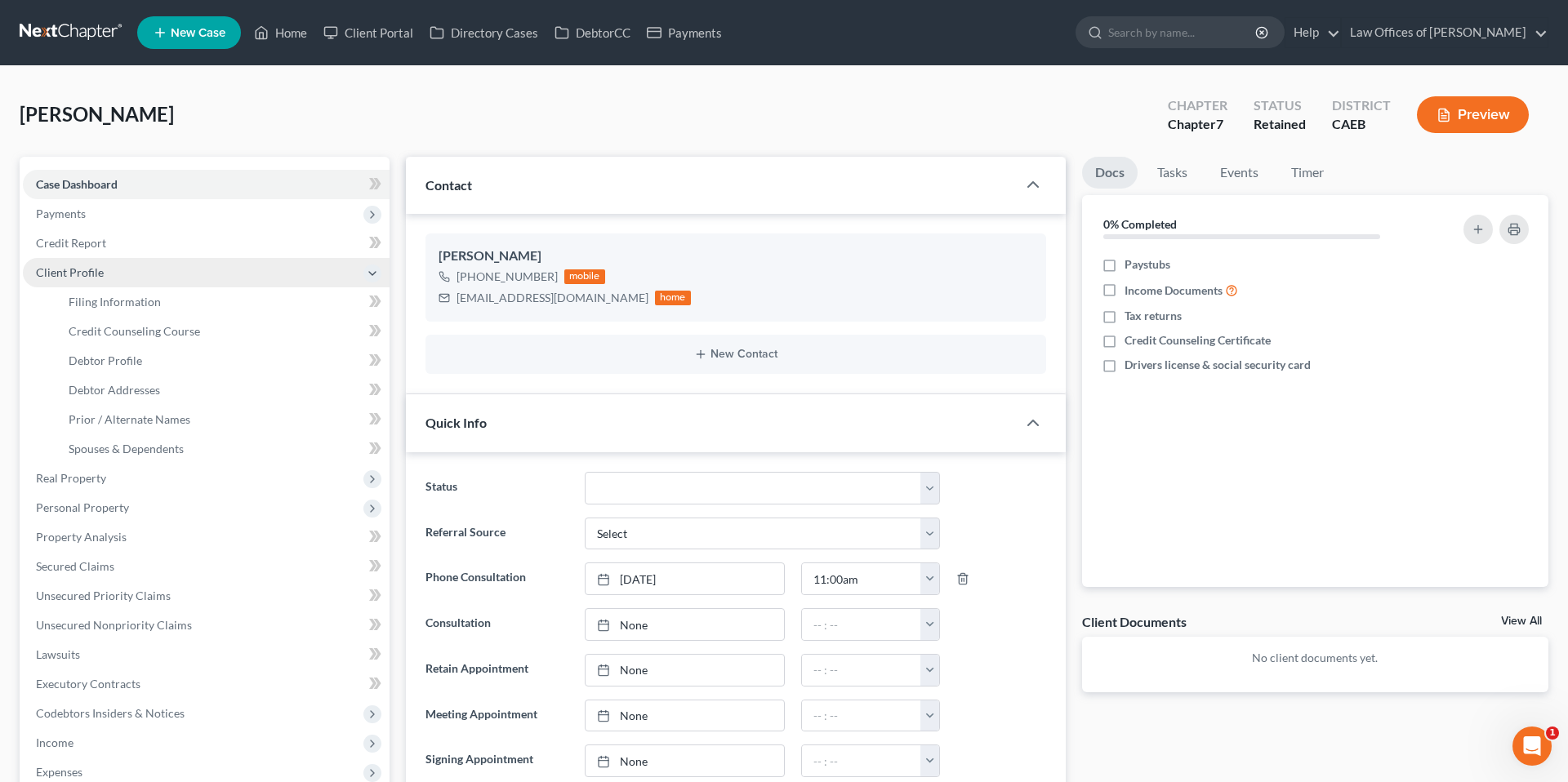
scroll to position [98, 0]
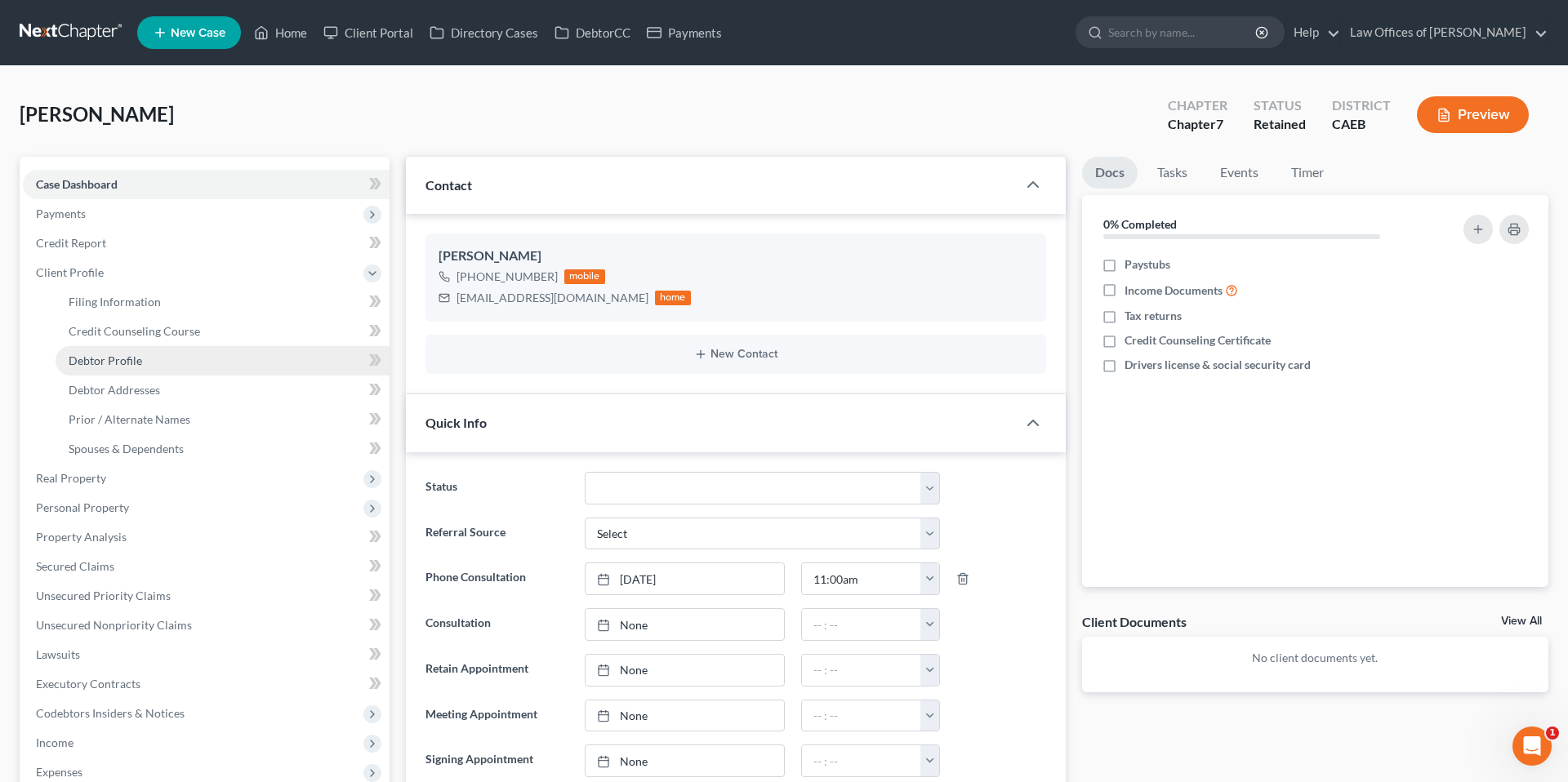
click at [138, 359] on span "Debtor Profile" at bounding box center [105, 360] width 73 height 14
click at [131, 361] on span "Debtor Profile" at bounding box center [105, 360] width 73 height 14
select select "0"
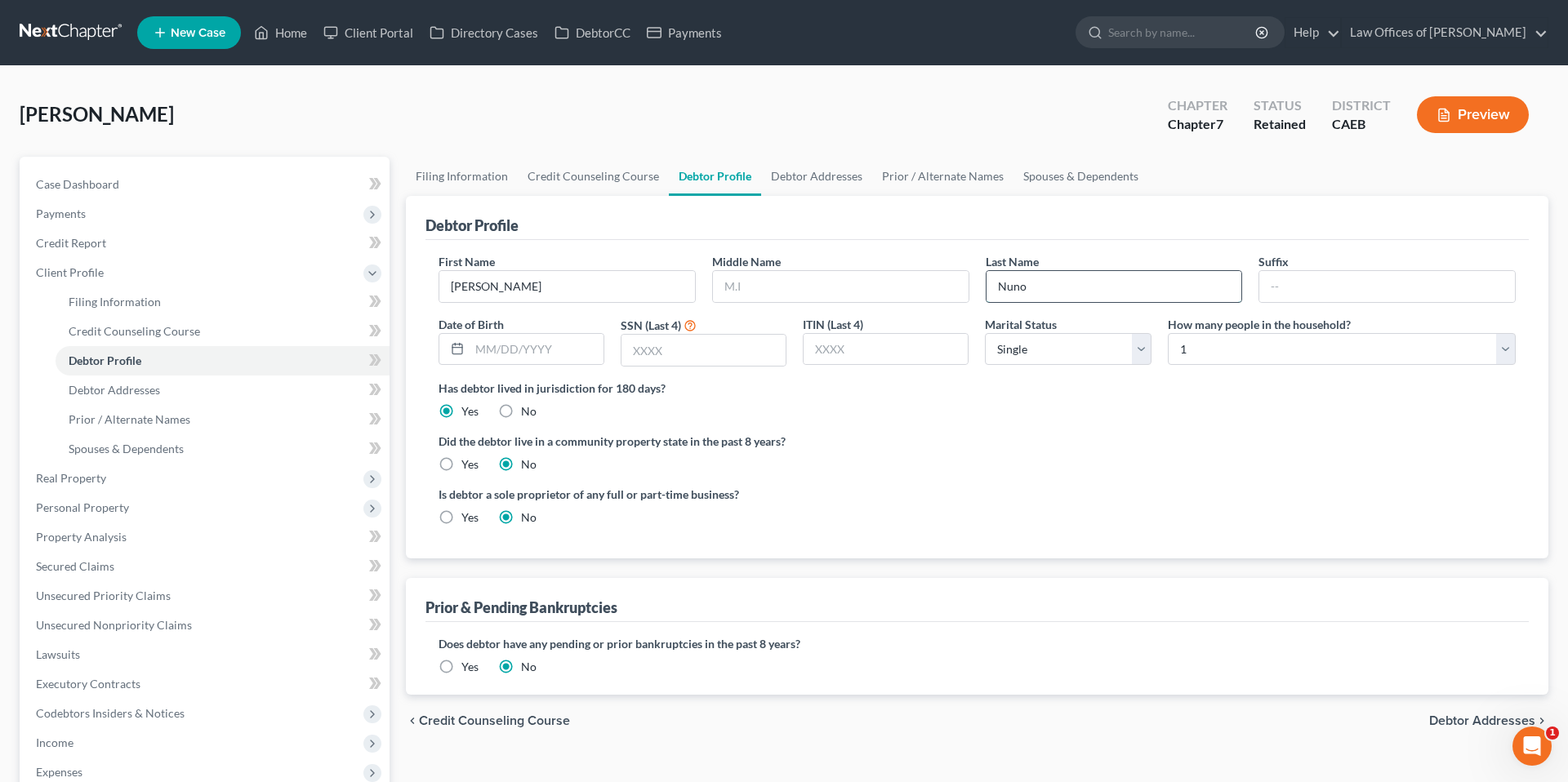
click at [1114, 287] on input "Nuno" at bounding box center [1114, 286] width 256 height 31
type input "Nuno"
click at [160, 197] on link "Case Dashboard" at bounding box center [206, 184] width 367 height 29
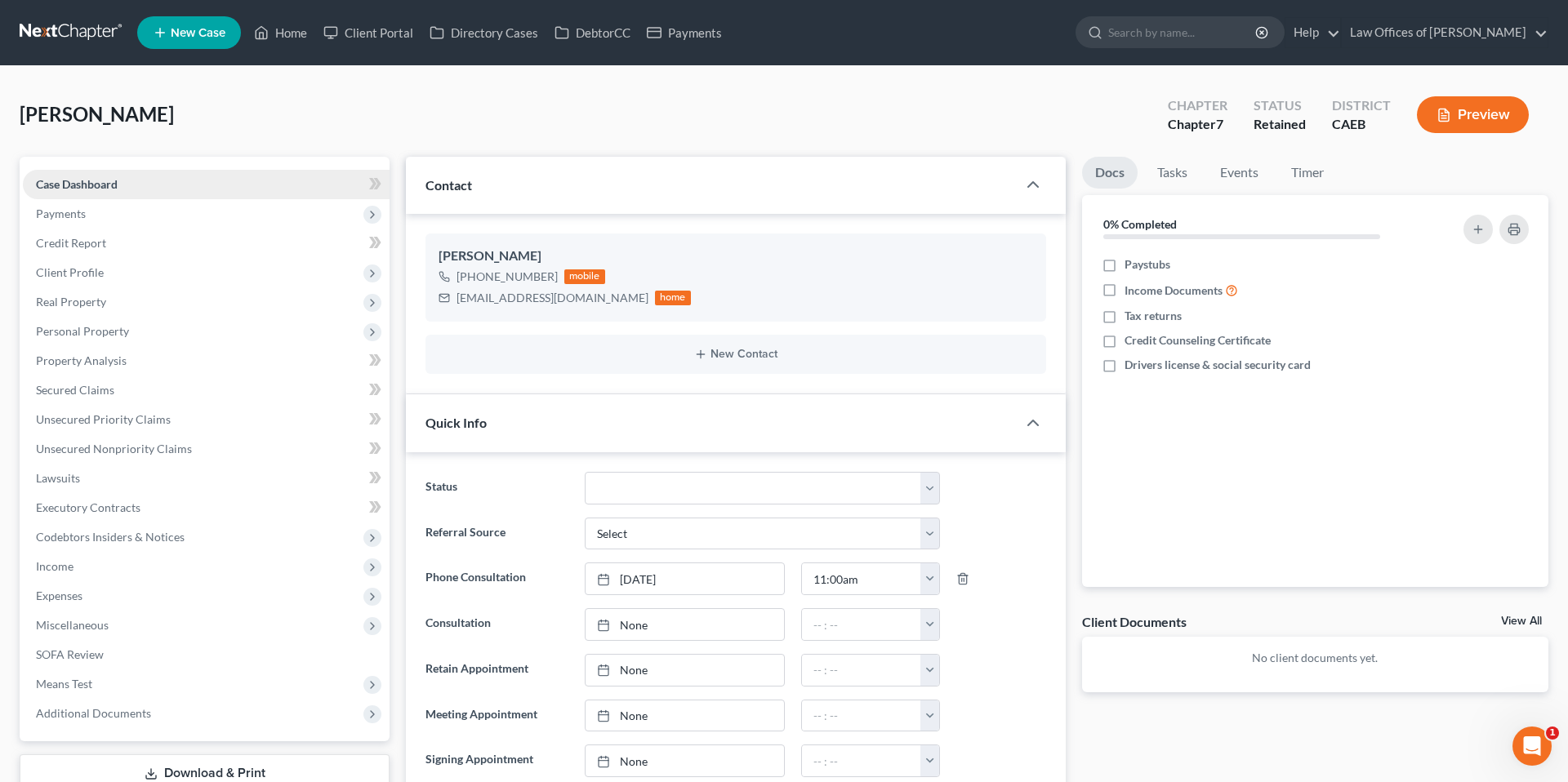
scroll to position [98, 0]
click at [58, 209] on span "Payments" at bounding box center [60, 214] width 50 height 14
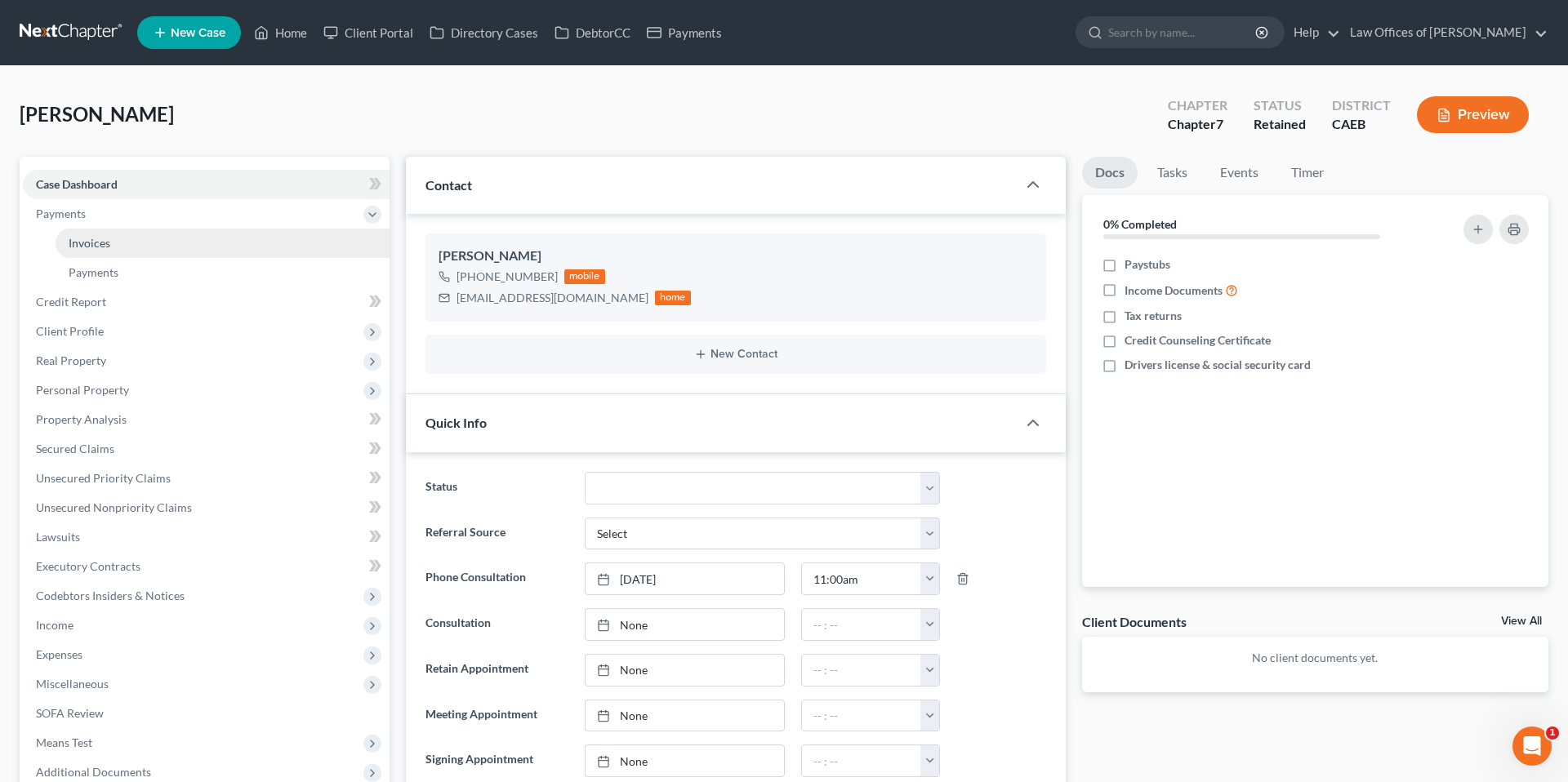
click at [108, 243] on span "Invoices" at bounding box center [89, 243] width 41 height 14
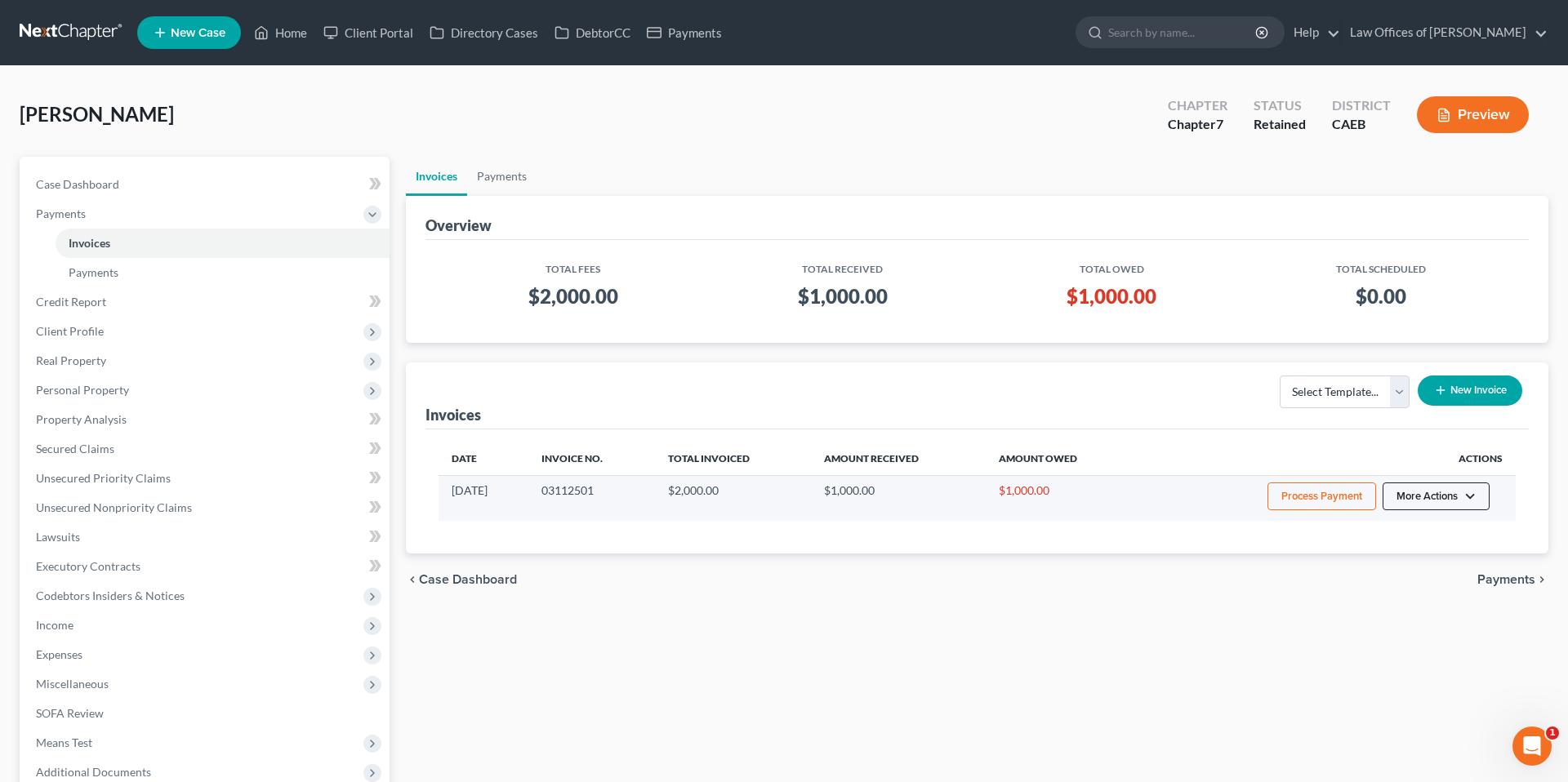
click at [1441, 500] on button "More Actions" at bounding box center [1436, 497] width 107 height 28
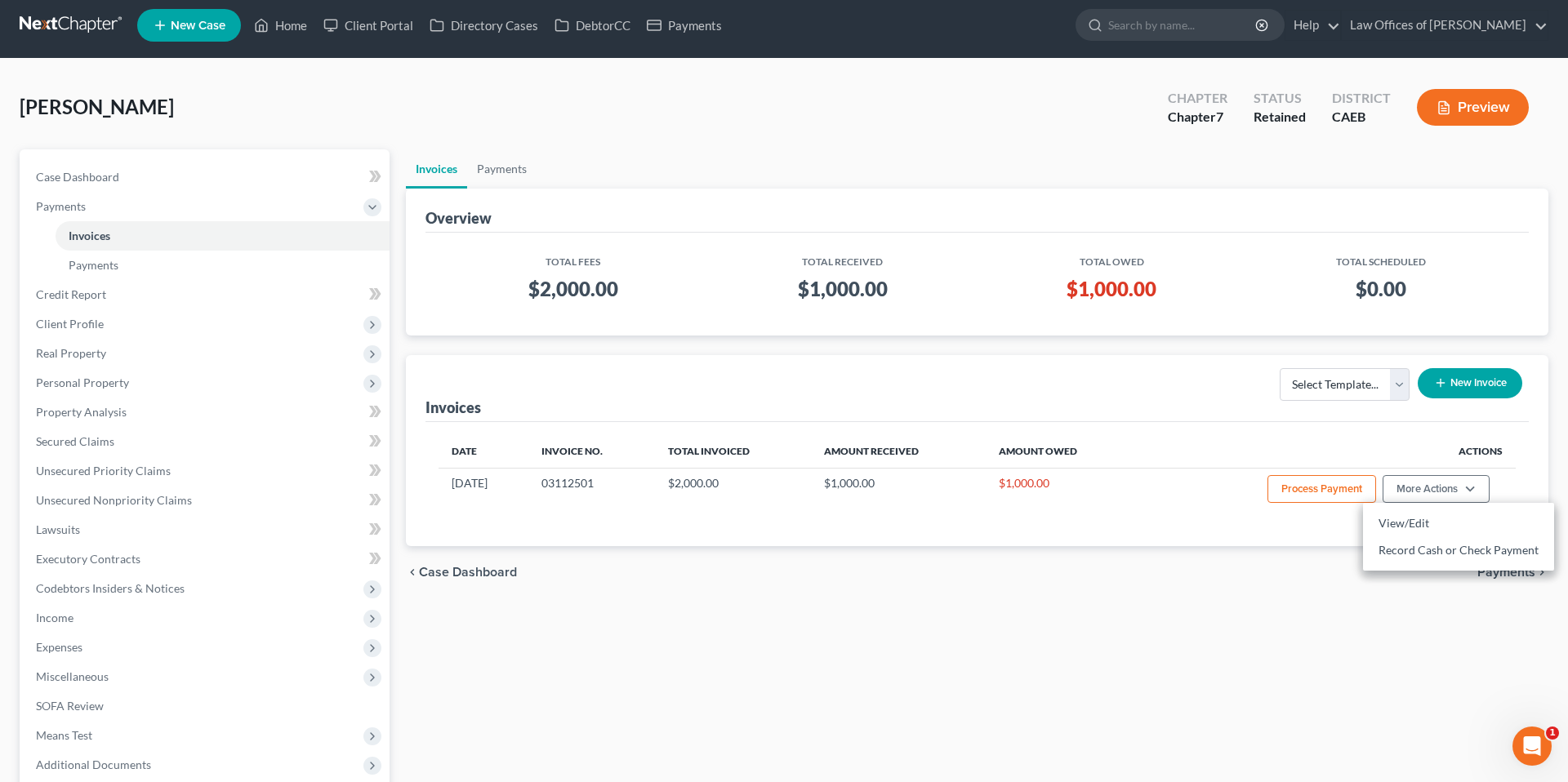
click at [797, 130] on div "[PERSON_NAME] Upgraded Chapter Chapter 7 Status Retained District CAEB Preview" at bounding box center [784, 114] width 1529 height 72
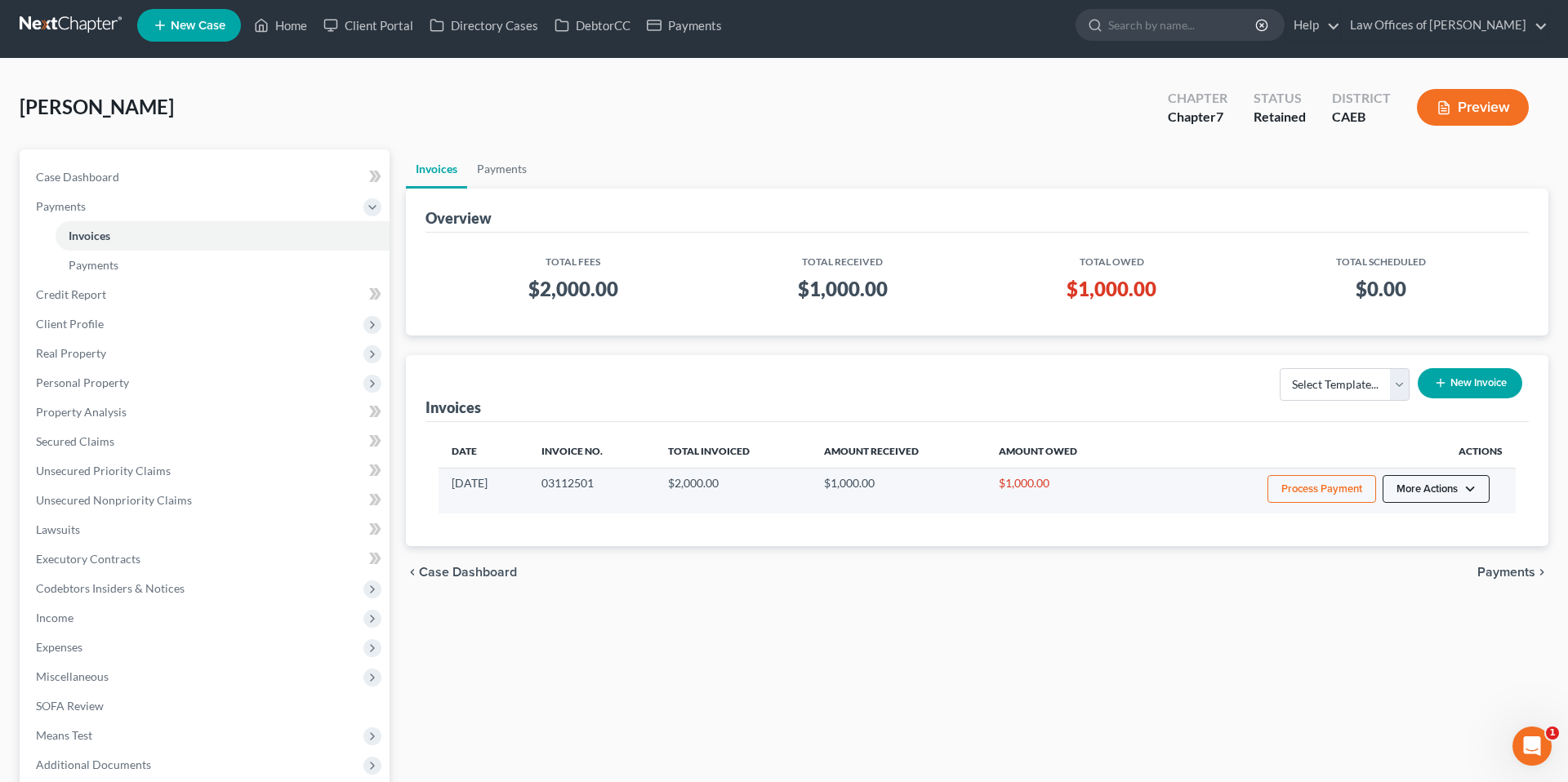
click at [1472, 490] on button "More Actions" at bounding box center [1436, 489] width 107 height 28
click at [1476, 551] on link "Record Cash or Check Payment" at bounding box center [1459, 551] width 191 height 28
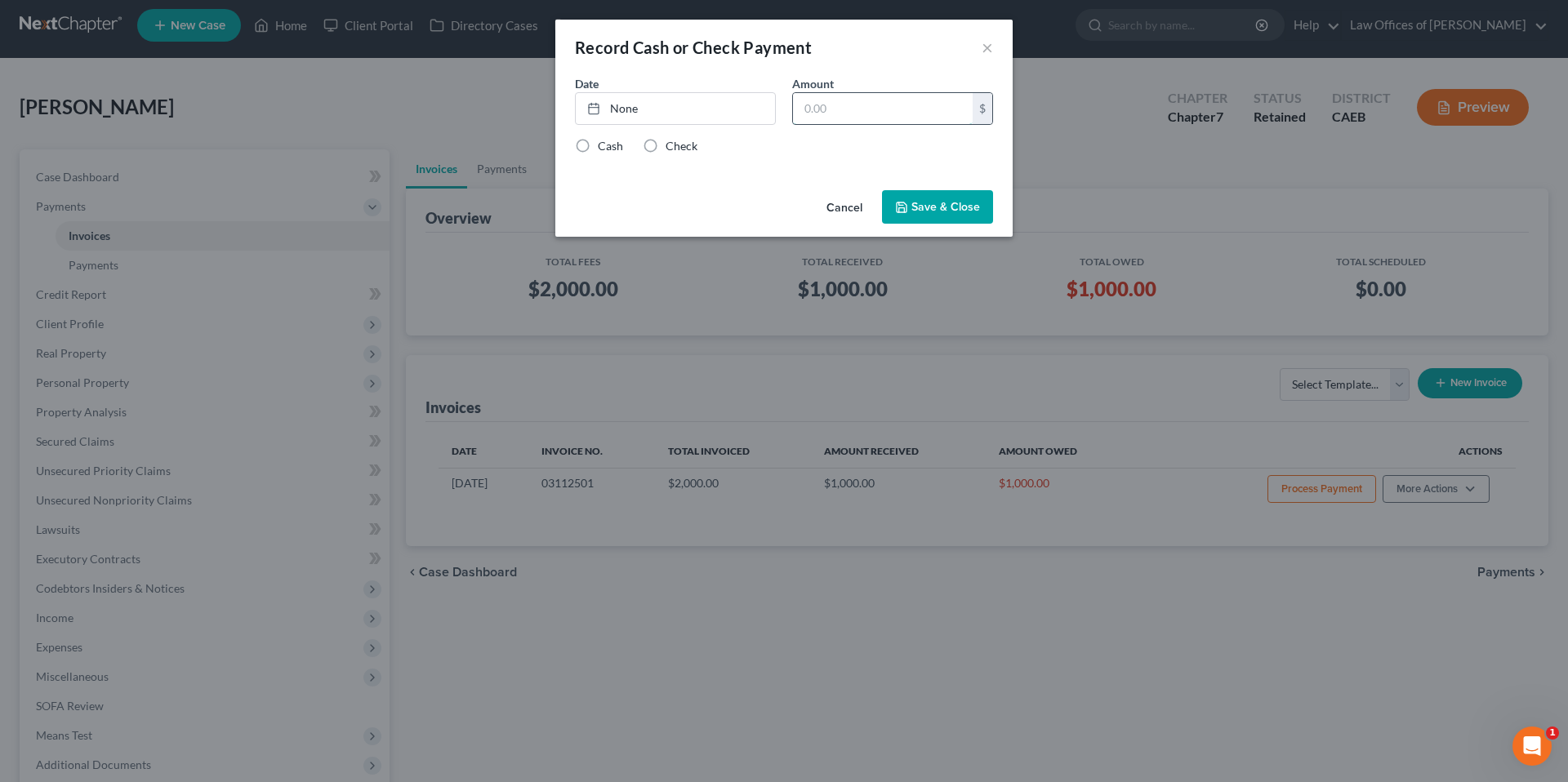
click at [886, 113] on input "text" at bounding box center [883, 108] width 180 height 31
type input "1,000"
click at [664, 107] on link "None" at bounding box center [676, 108] width 200 height 31
click at [867, 146] on div "Cash Check" at bounding box center [784, 146] width 418 height 16
click at [677, 145] on label "Check" at bounding box center [681, 146] width 32 height 16
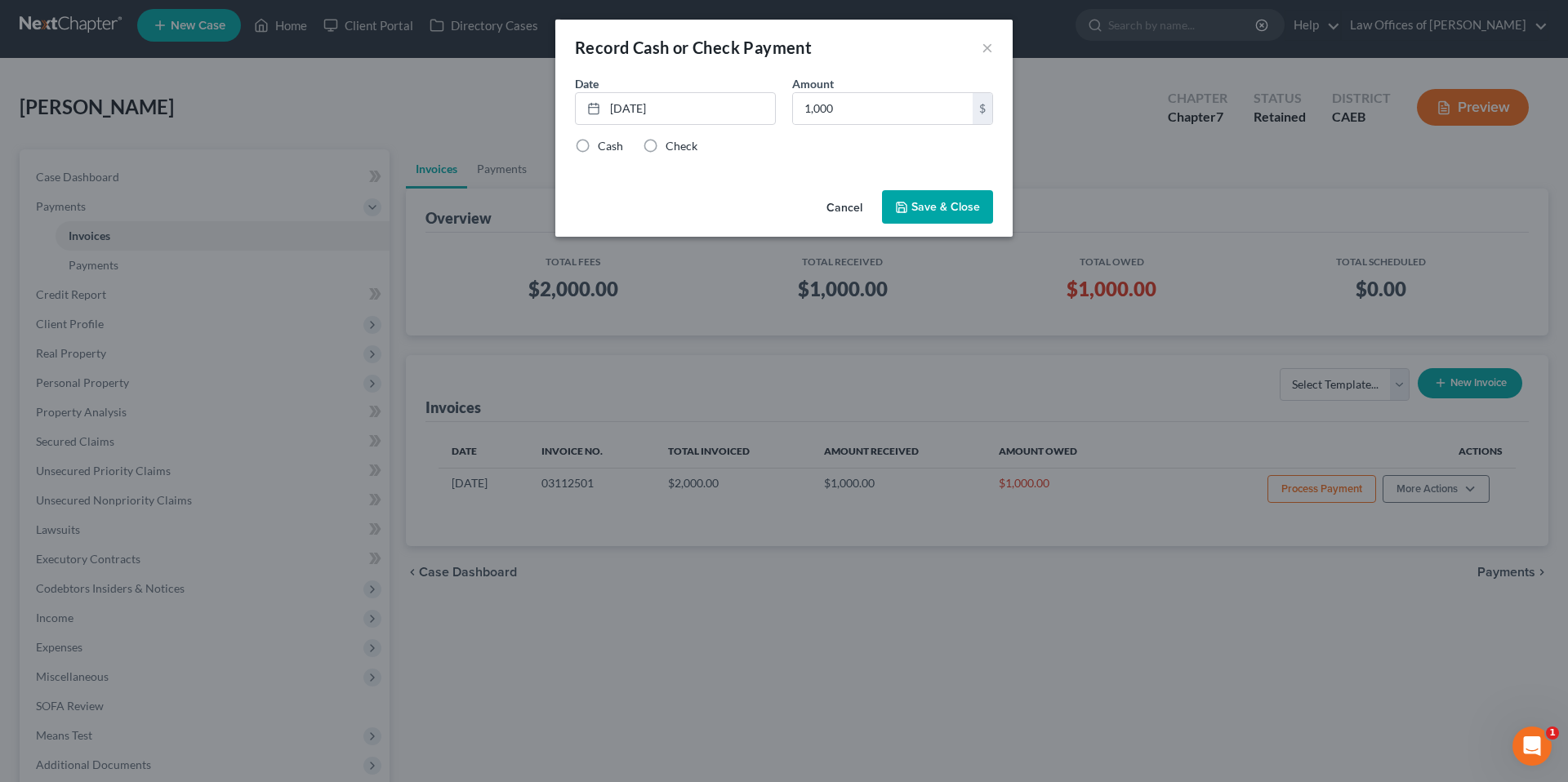
click at [677, 145] on input "Check" at bounding box center [677, 143] width 10 height 10
radio input "true"
click at [955, 217] on button "Save & Close" at bounding box center [937, 207] width 111 height 34
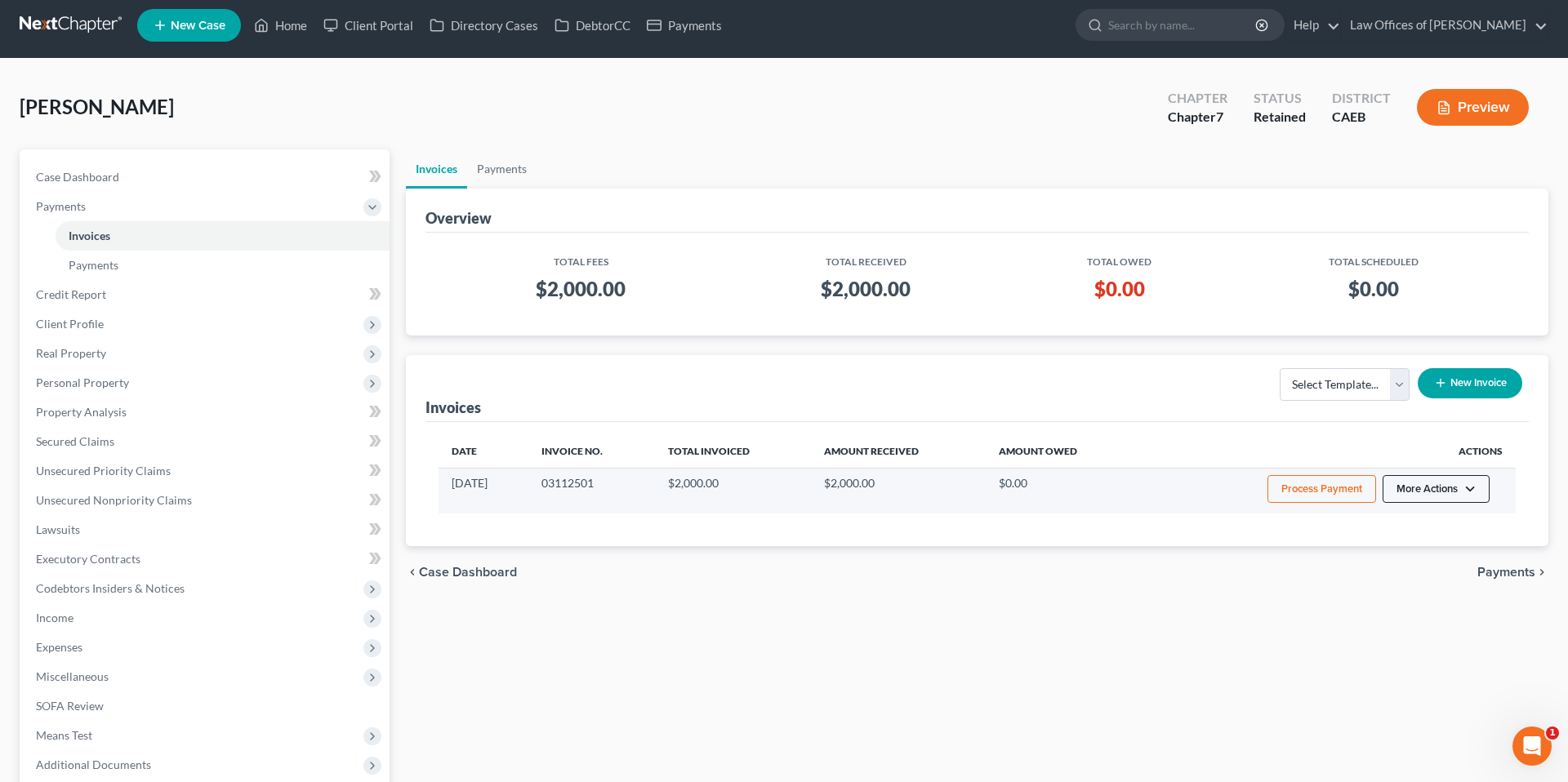
click at [1446, 482] on button "More Actions" at bounding box center [1436, 489] width 107 height 28
click at [1392, 525] on link "View/Edit" at bounding box center [1459, 524] width 191 height 28
select select "0"
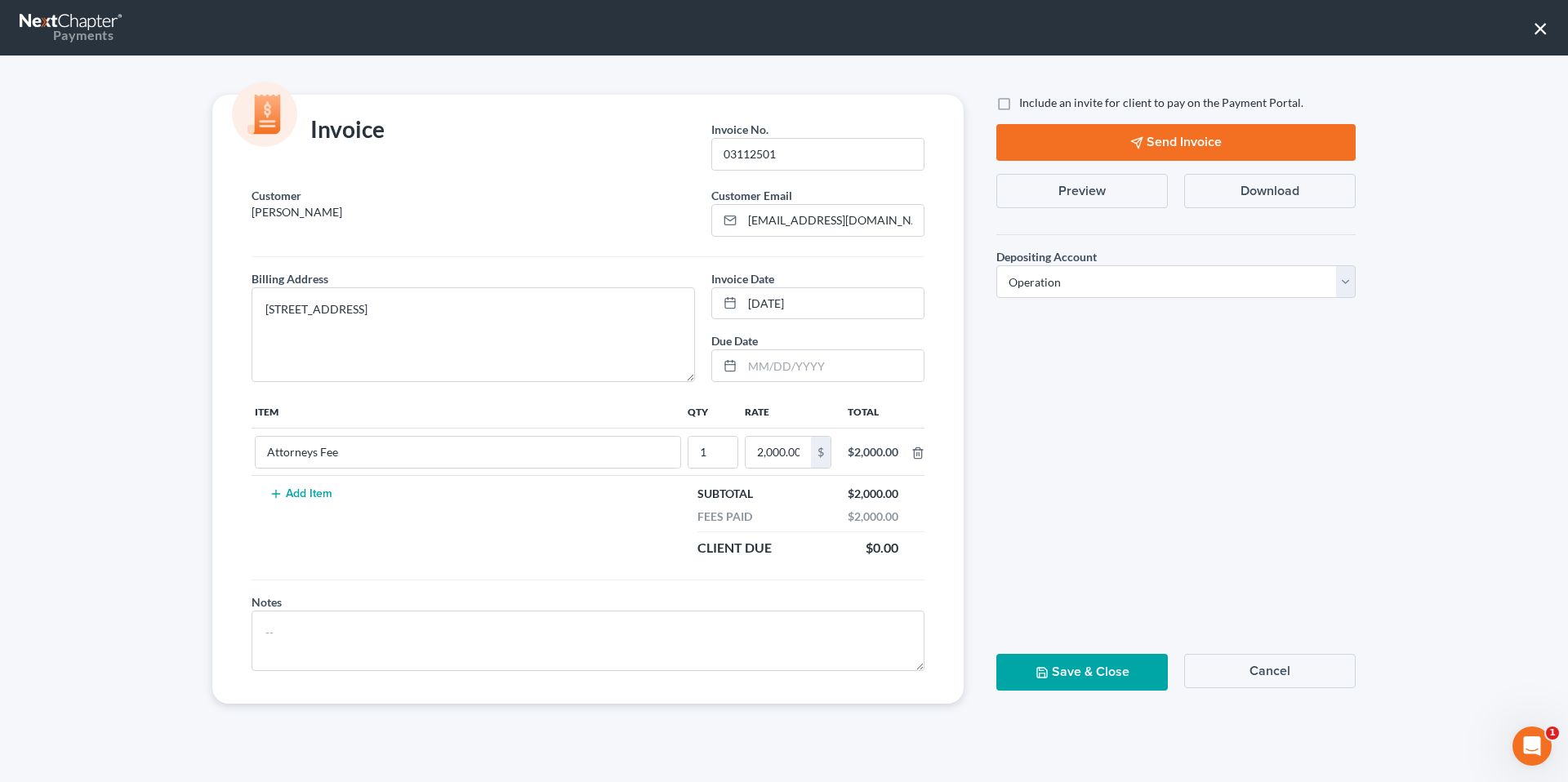
click at [1092, 192] on button "Preview" at bounding box center [1082, 191] width 171 height 34
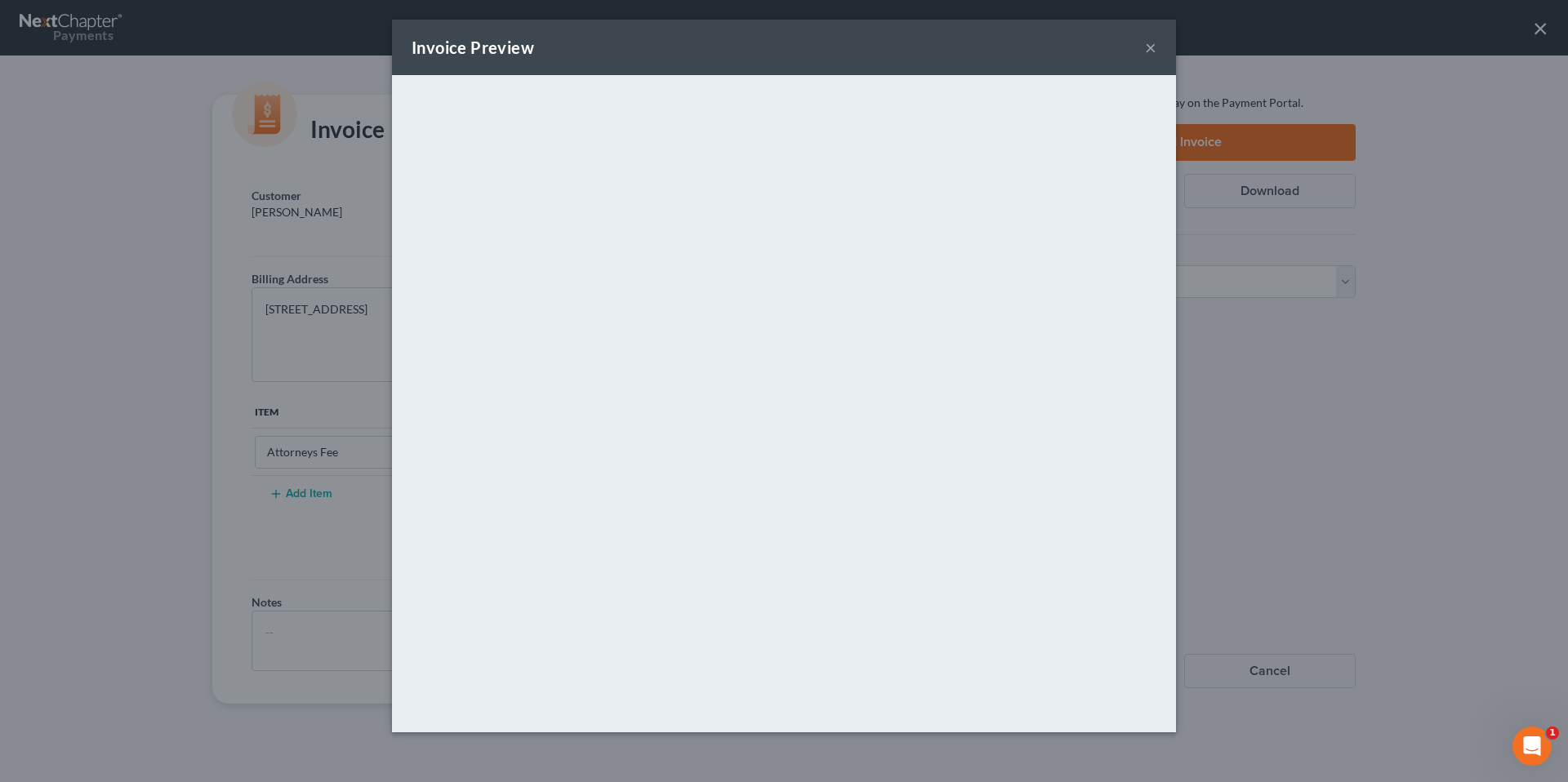
click at [1152, 43] on button "×" at bounding box center [1151, 47] width 11 height 20
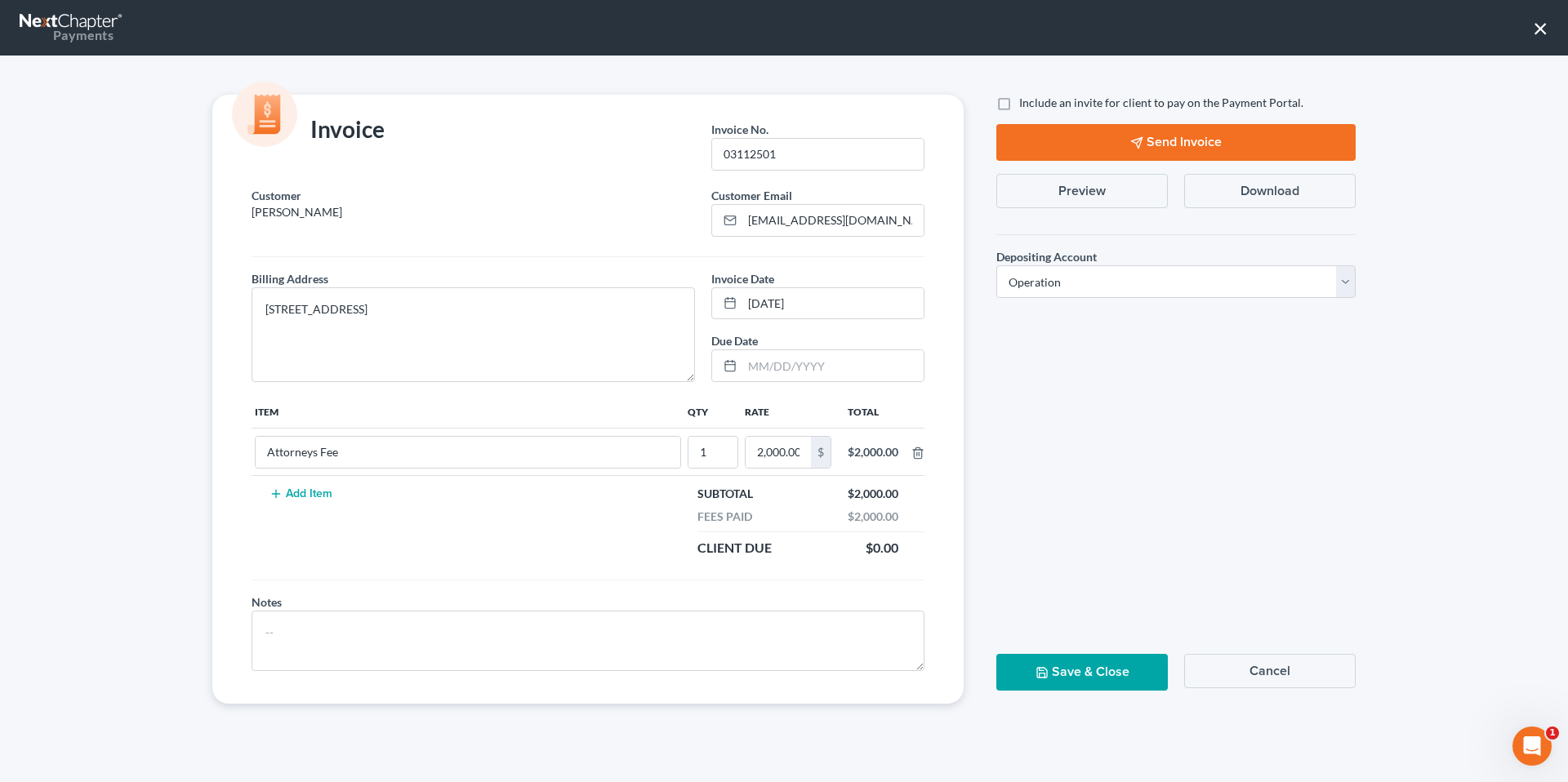
click at [1090, 195] on button "Preview" at bounding box center [1082, 191] width 171 height 34
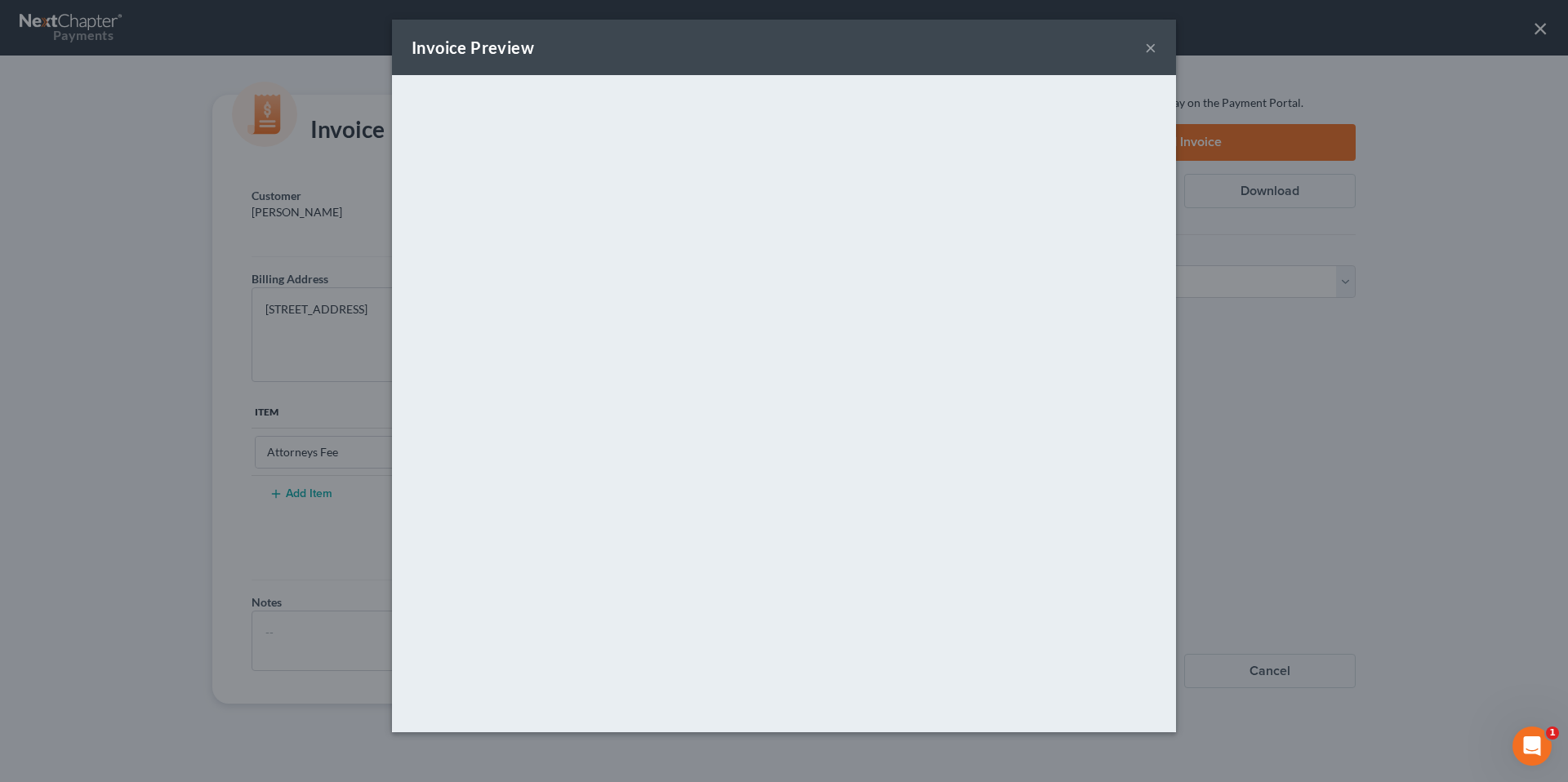
click at [1154, 47] on button "×" at bounding box center [1151, 47] width 11 height 20
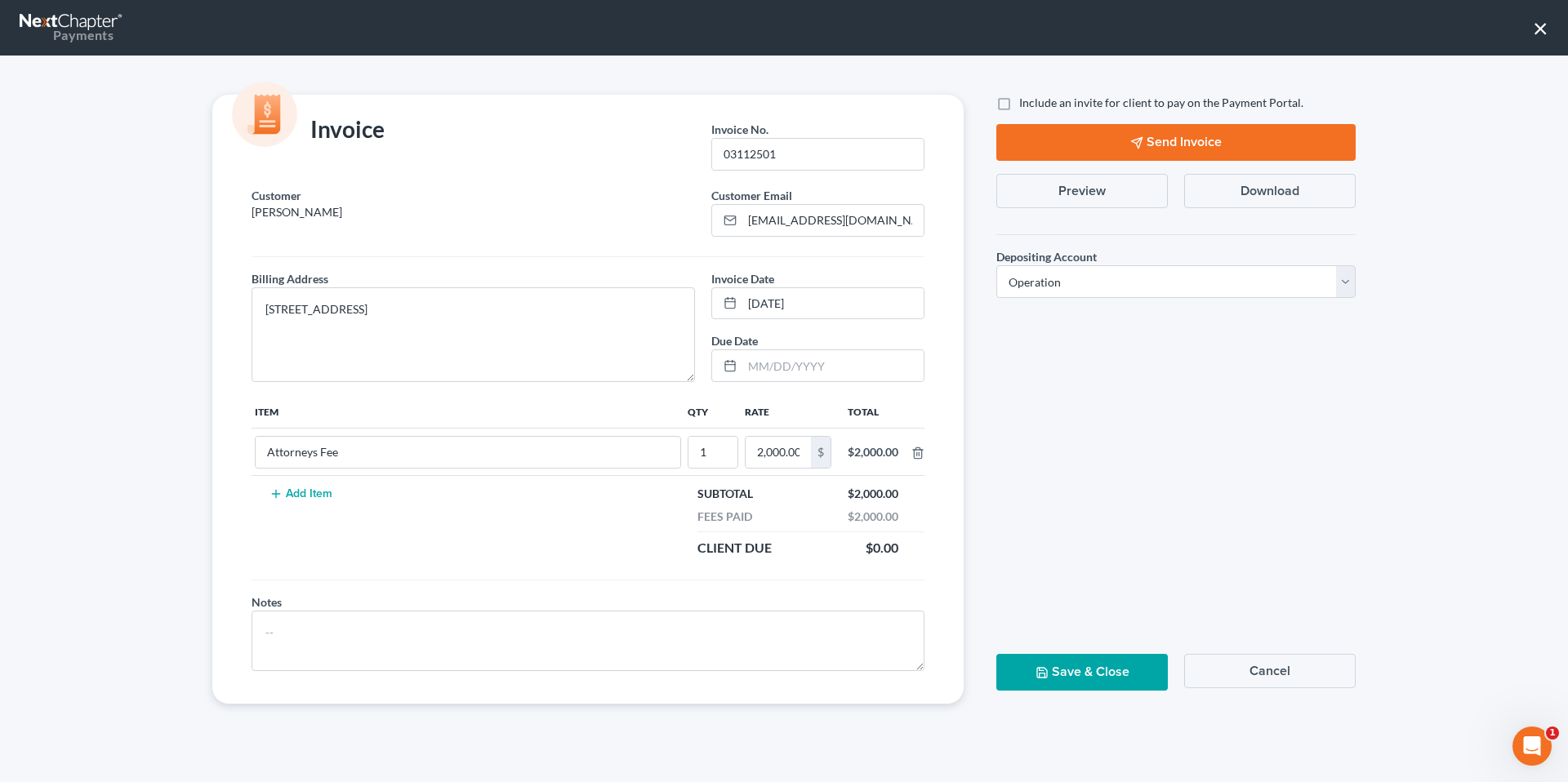
click at [1535, 31] on button "×" at bounding box center [1541, 28] width 15 height 26
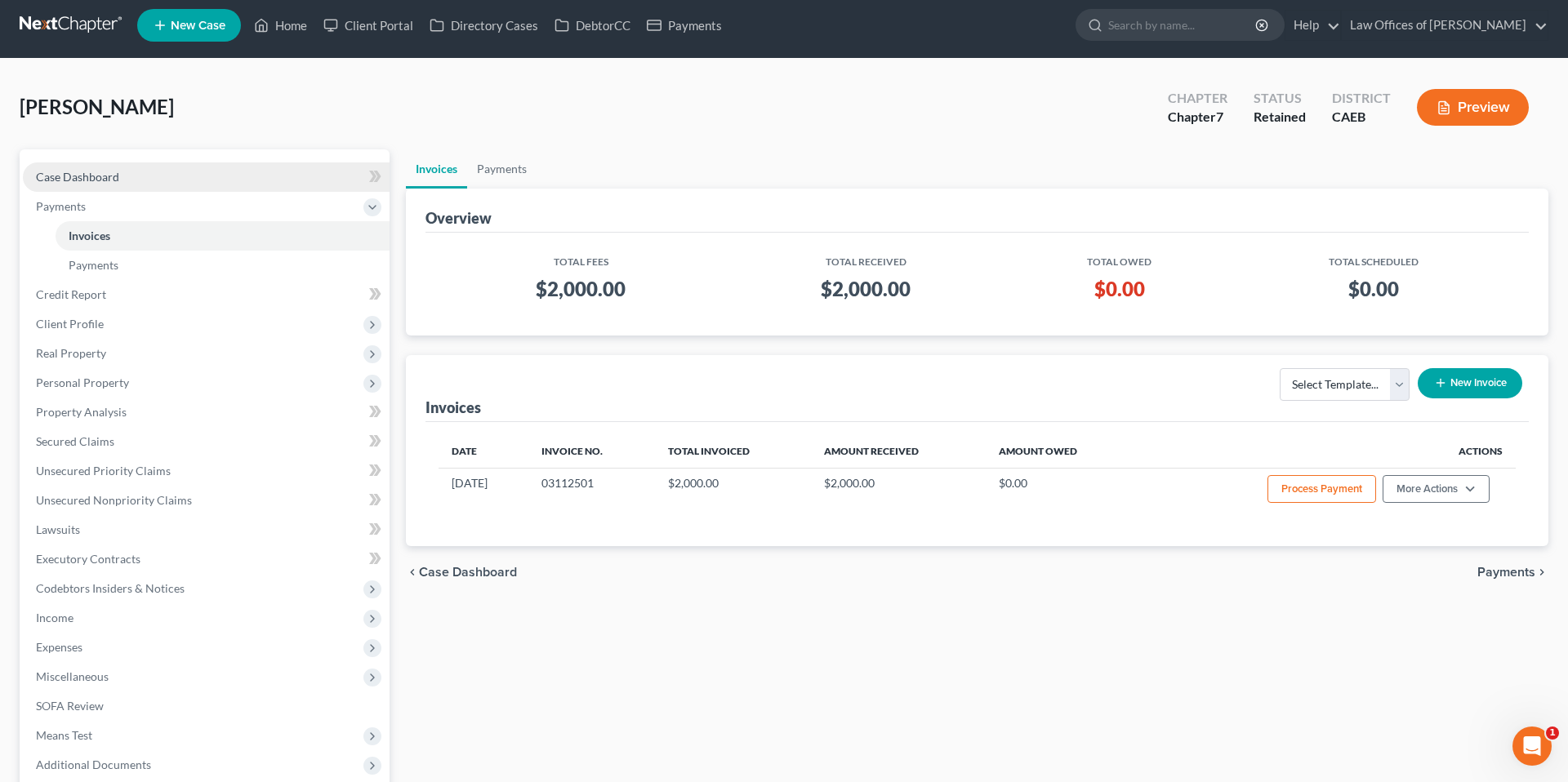
click at [217, 174] on link "Case Dashboard" at bounding box center [206, 177] width 367 height 29
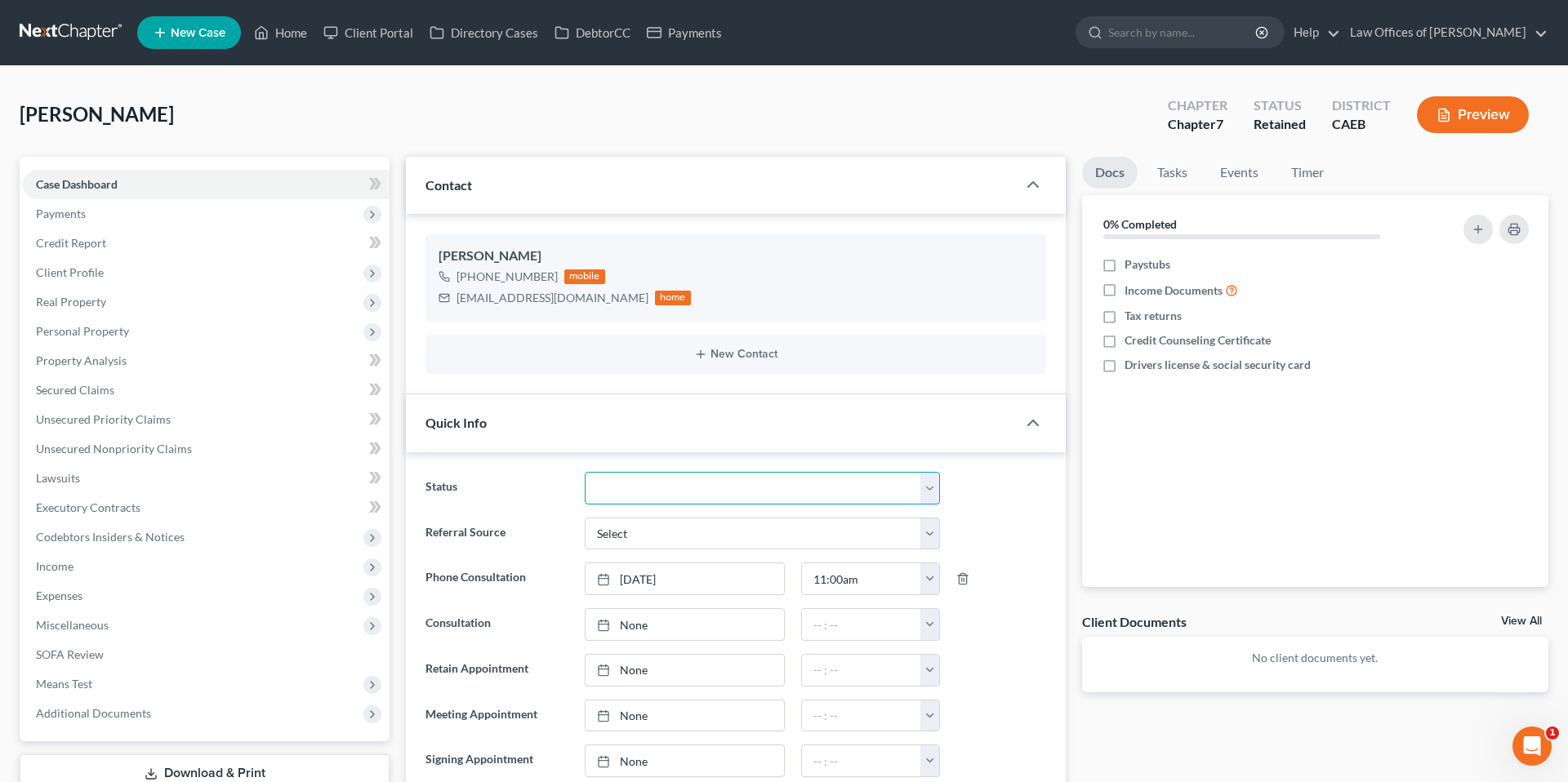
click at [867, 491] on select "Cancelled/Refund Closed Consultation Declined Discharged Filed Income Check In …" at bounding box center [762, 488] width 356 height 33
click at [974, 439] on div "Quick Info" at bounding box center [711, 423] width 611 height 56
click at [903, 424] on div "Quick Info" at bounding box center [711, 423] width 611 height 56
click at [924, 472] on select "Cancelled/Refund Closed Consultation Declined Discharged Filed Income Check In …" at bounding box center [762, 488] width 356 height 33
click at [931, 472] on select "Cancelled/Refund Closed Consultation Declined Discharged Filed Income Check In …" at bounding box center [762, 488] width 356 height 33
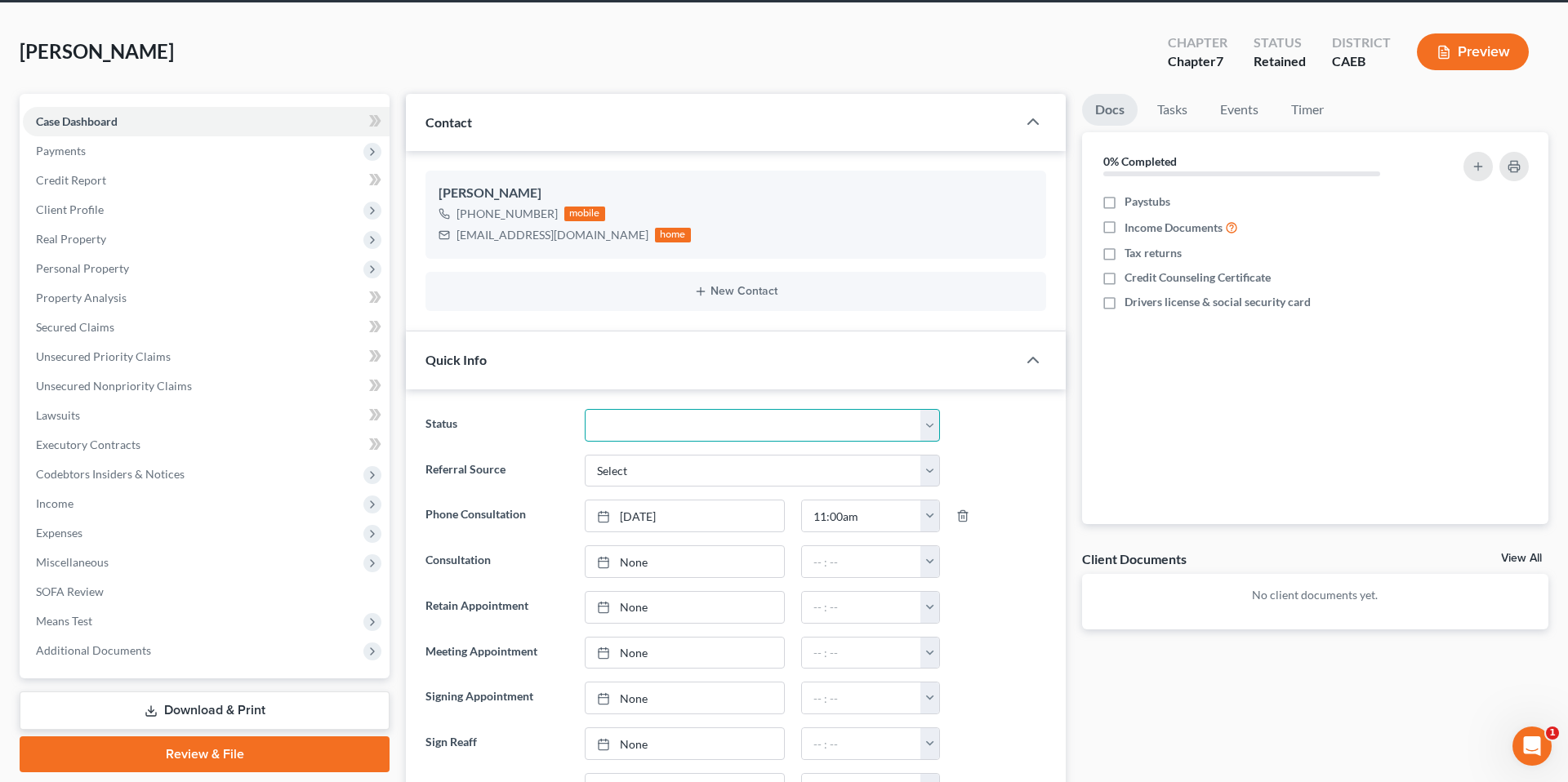
scroll to position [98, 0]
click at [924, 436] on select "Cancelled/Refund Closed Consultation Declined Discharged Filed Income Check In …" at bounding box center [762, 425] width 356 height 33
select select "11"
click at [989, 442] on ng-include "Status Cancelled/Refund Closed Consultation Declined Discharged Filed Income Ch…" at bounding box center [736, 630] width 621 height 442
click at [577, 77] on div "[PERSON_NAME] Upgraded Chapter Chapter 7 Status PIF District CAEB Preview" at bounding box center [784, 58] width 1529 height 72
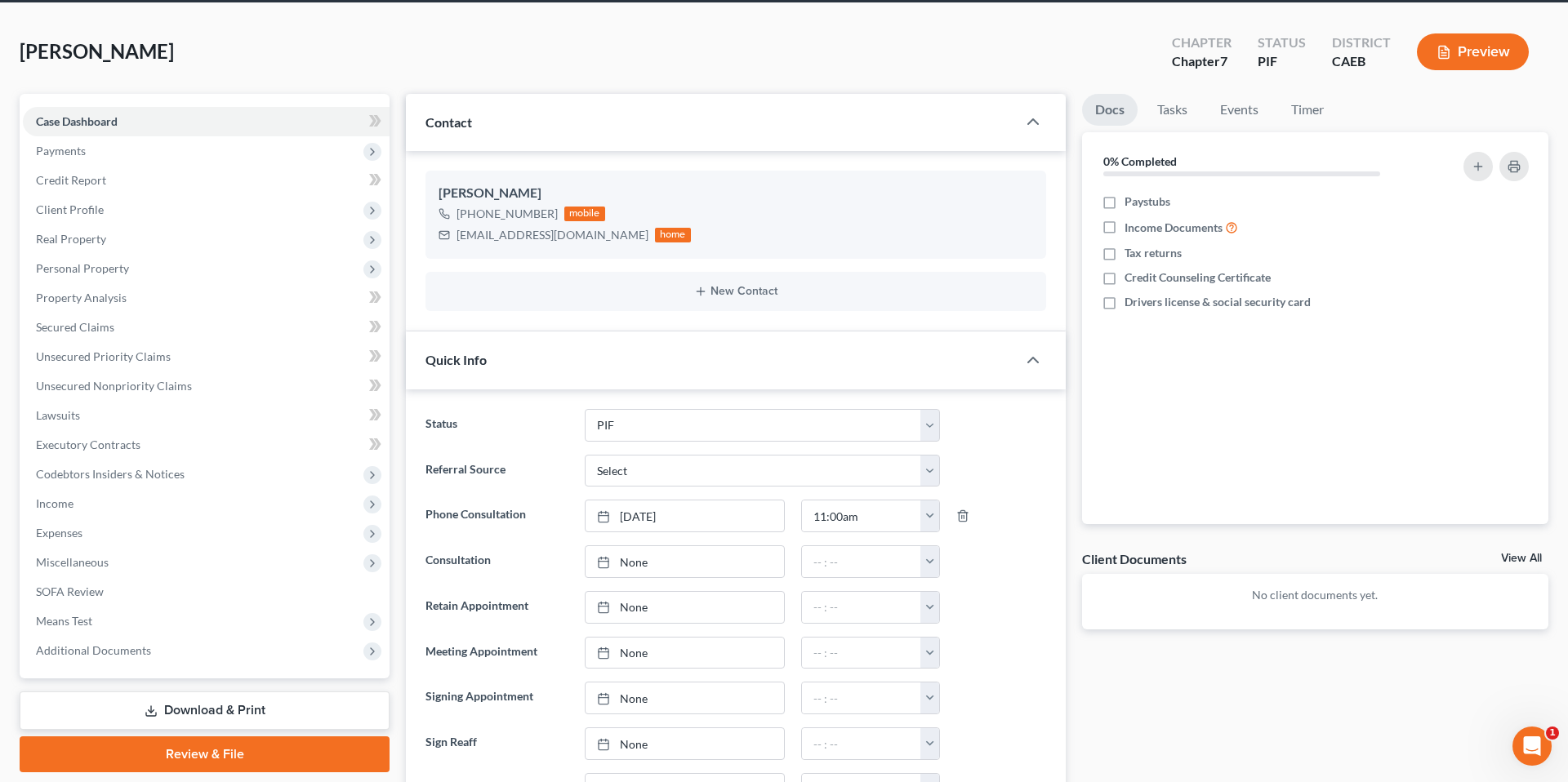
scroll to position [0, 0]
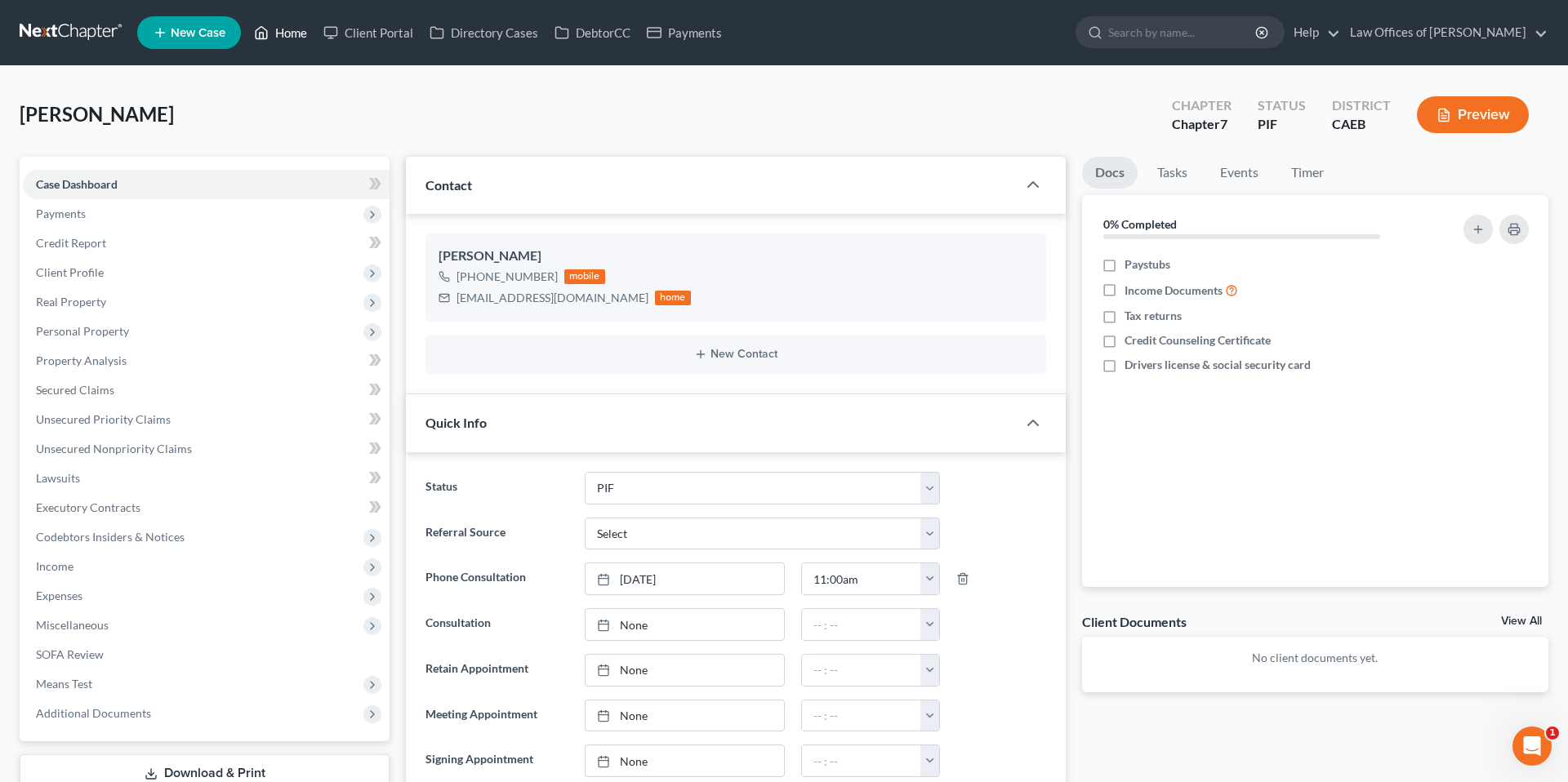
click at [314, 34] on link "Home" at bounding box center [280, 32] width 70 height 29
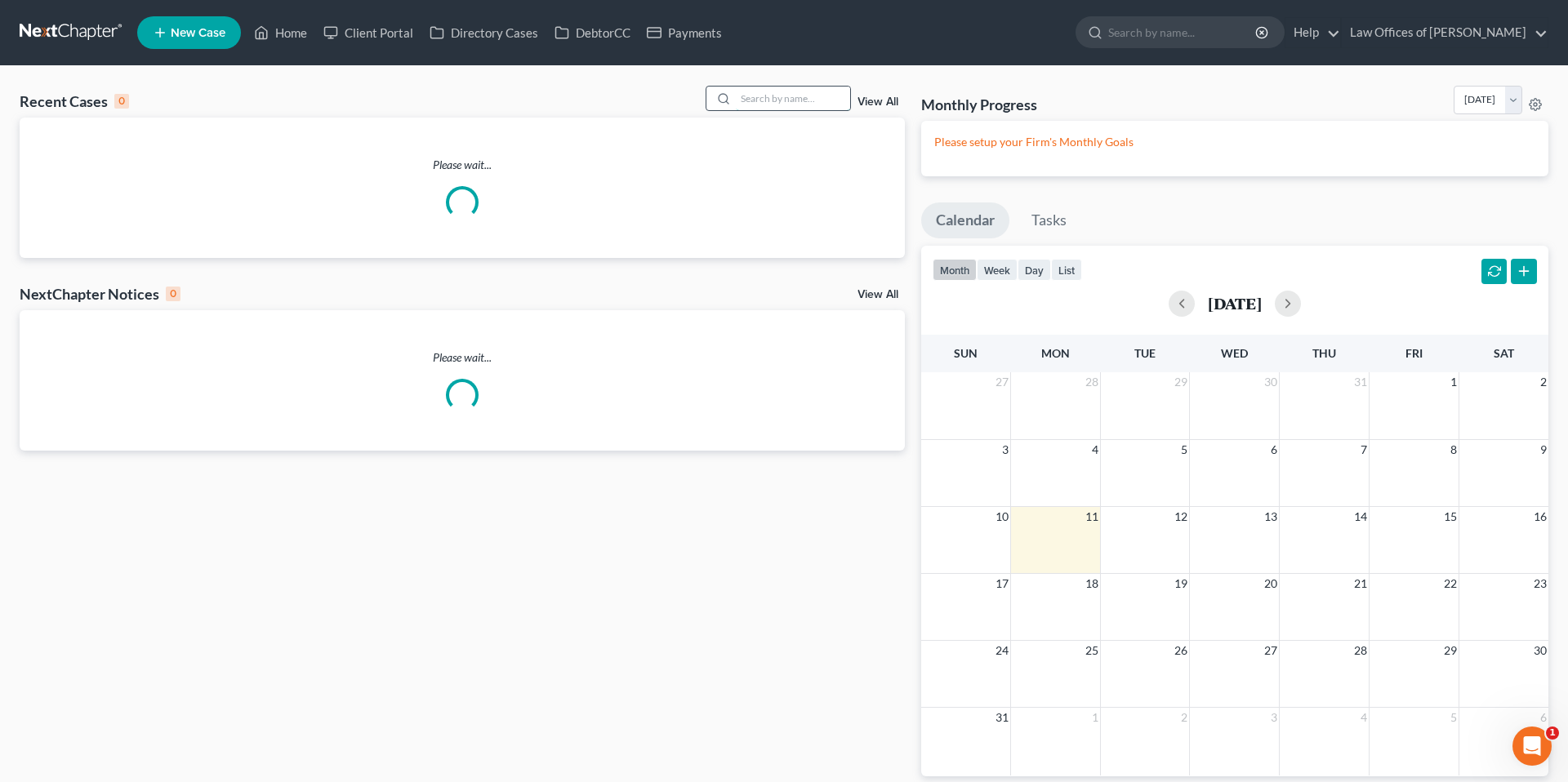
click at [785, 100] on input "search" at bounding box center [793, 98] width 115 height 24
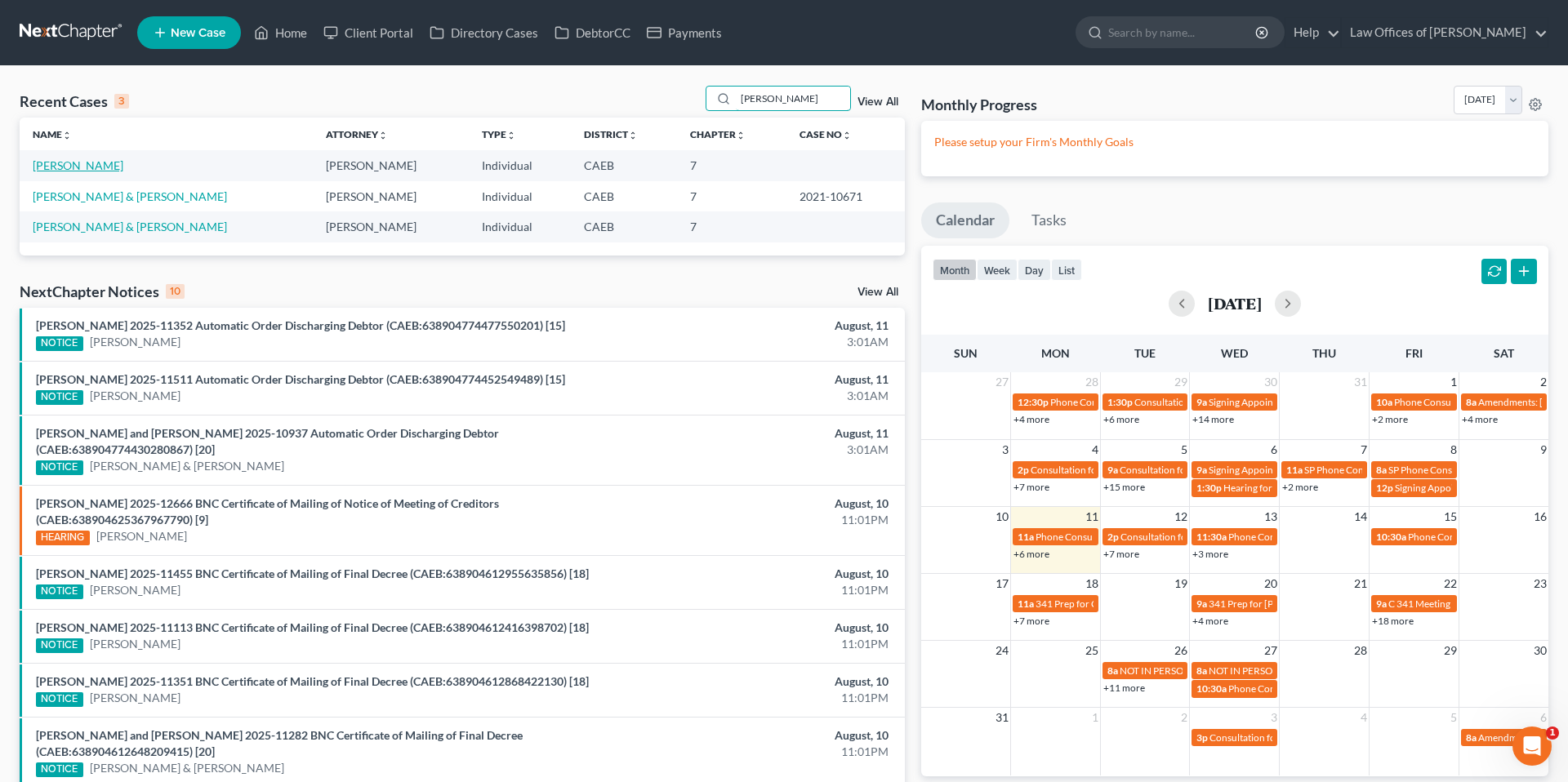
type input "[PERSON_NAME]"
click at [123, 161] on link "[PERSON_NAME]" at bounding box center [78, 165] width 90 height 14
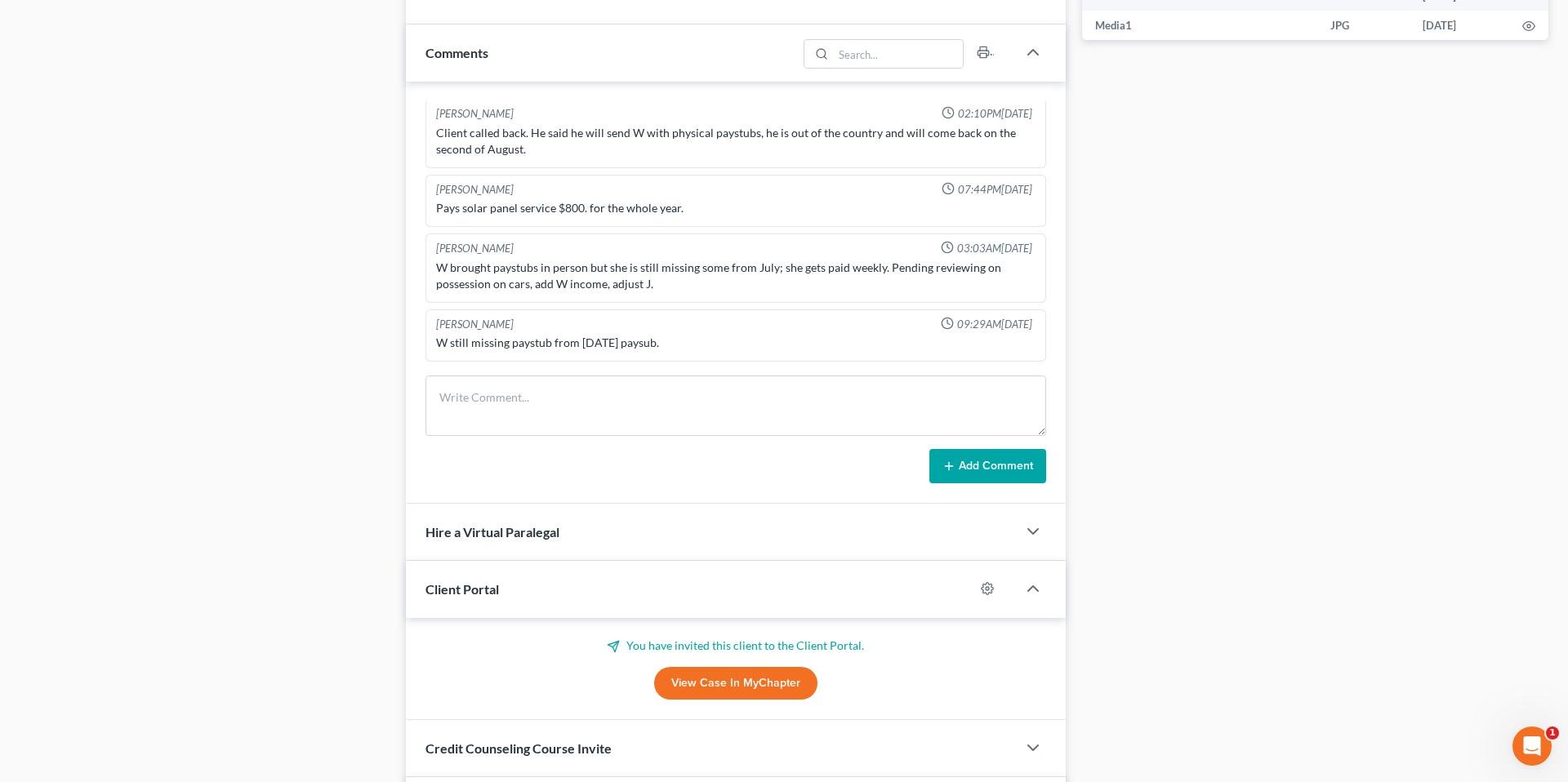
scroll to position [1404, 0]
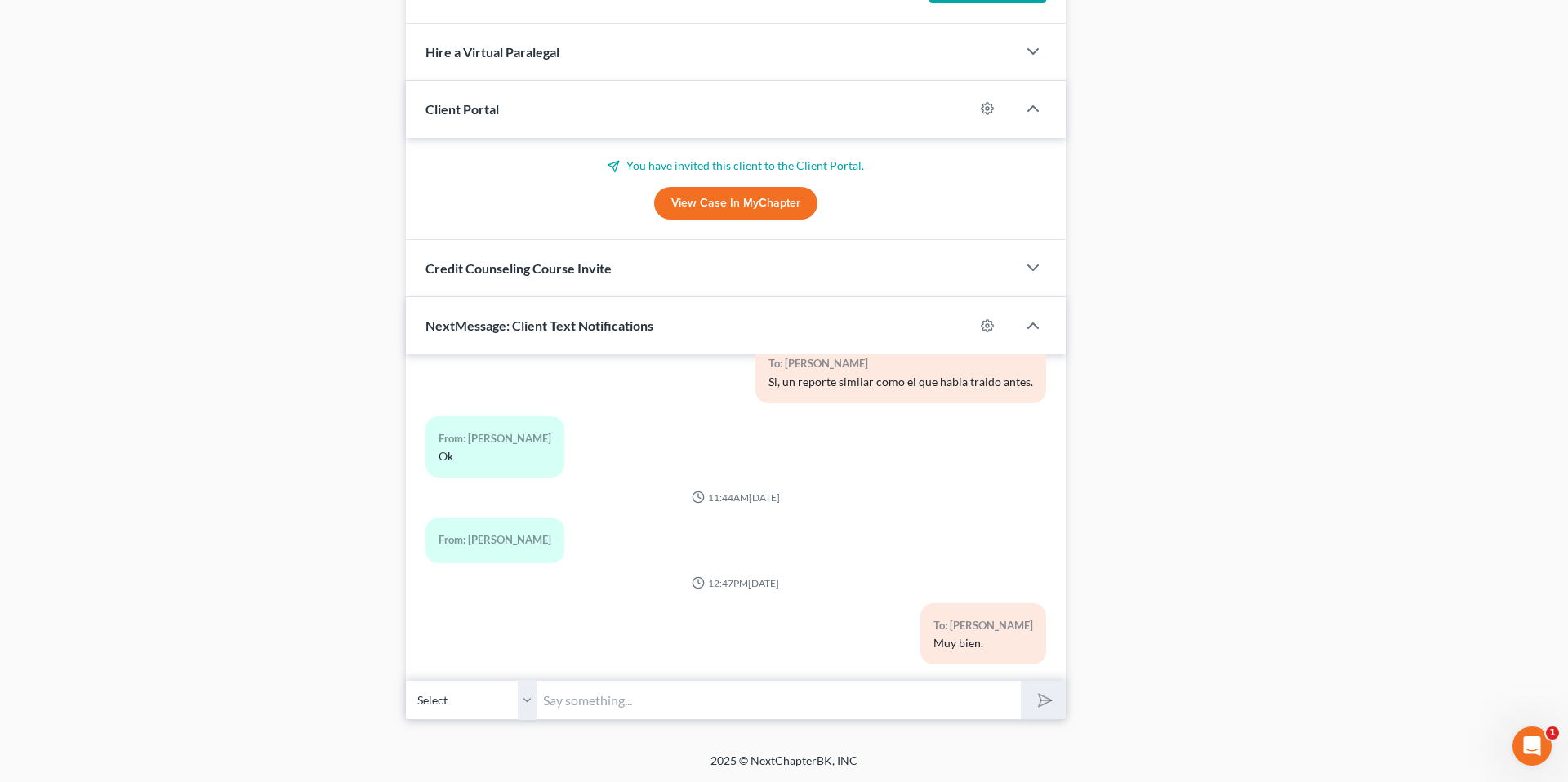
click at [529, 704] on select "Select [PHONE_NUMBER] - [PERSON_NAME]" at bounding box center [471, 700] width 131 height 40
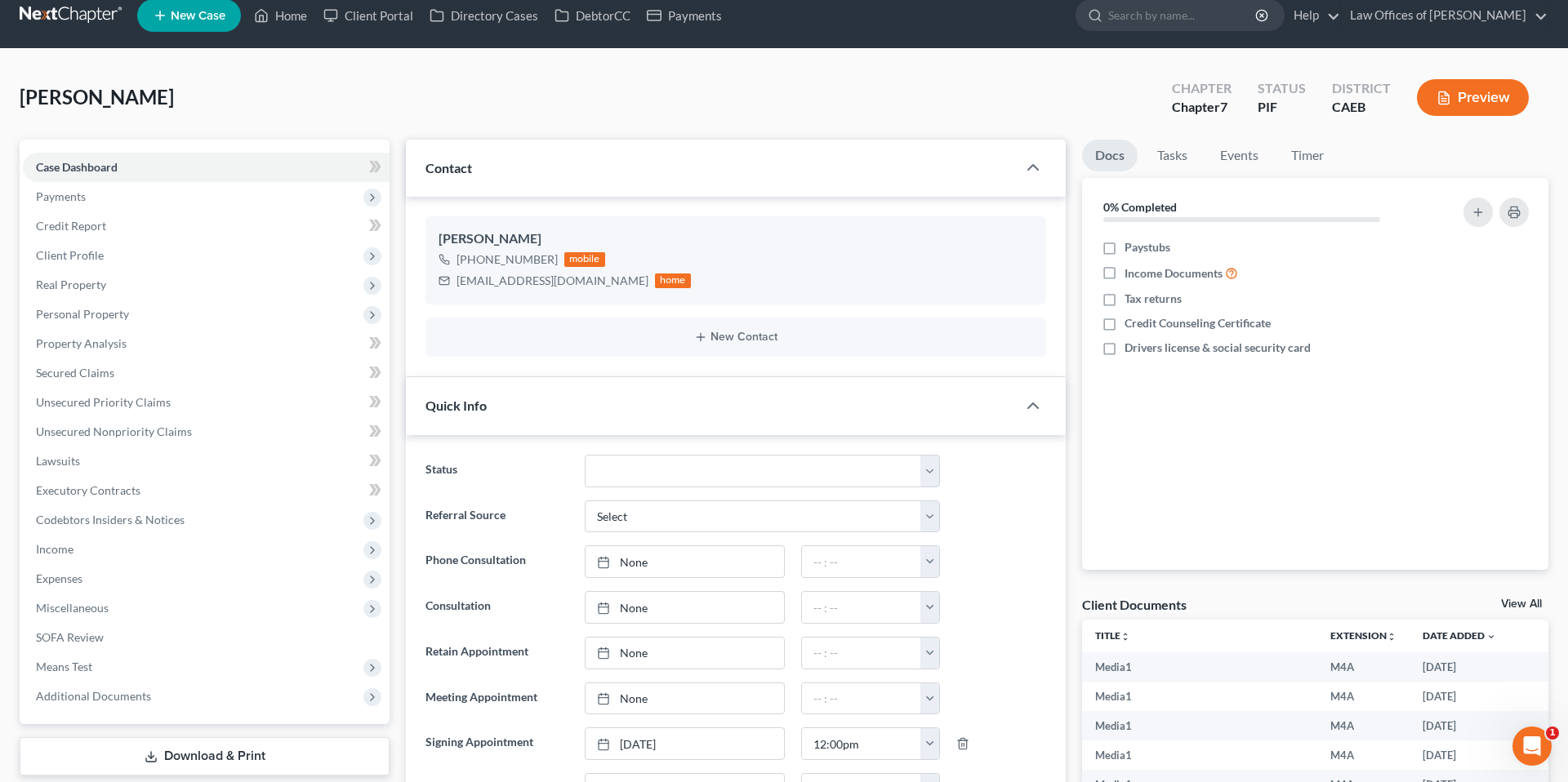
scroll to position [18, 0]
click at [291, 20] on link "Home" at bounding box center [280, 14] width 70 height 29
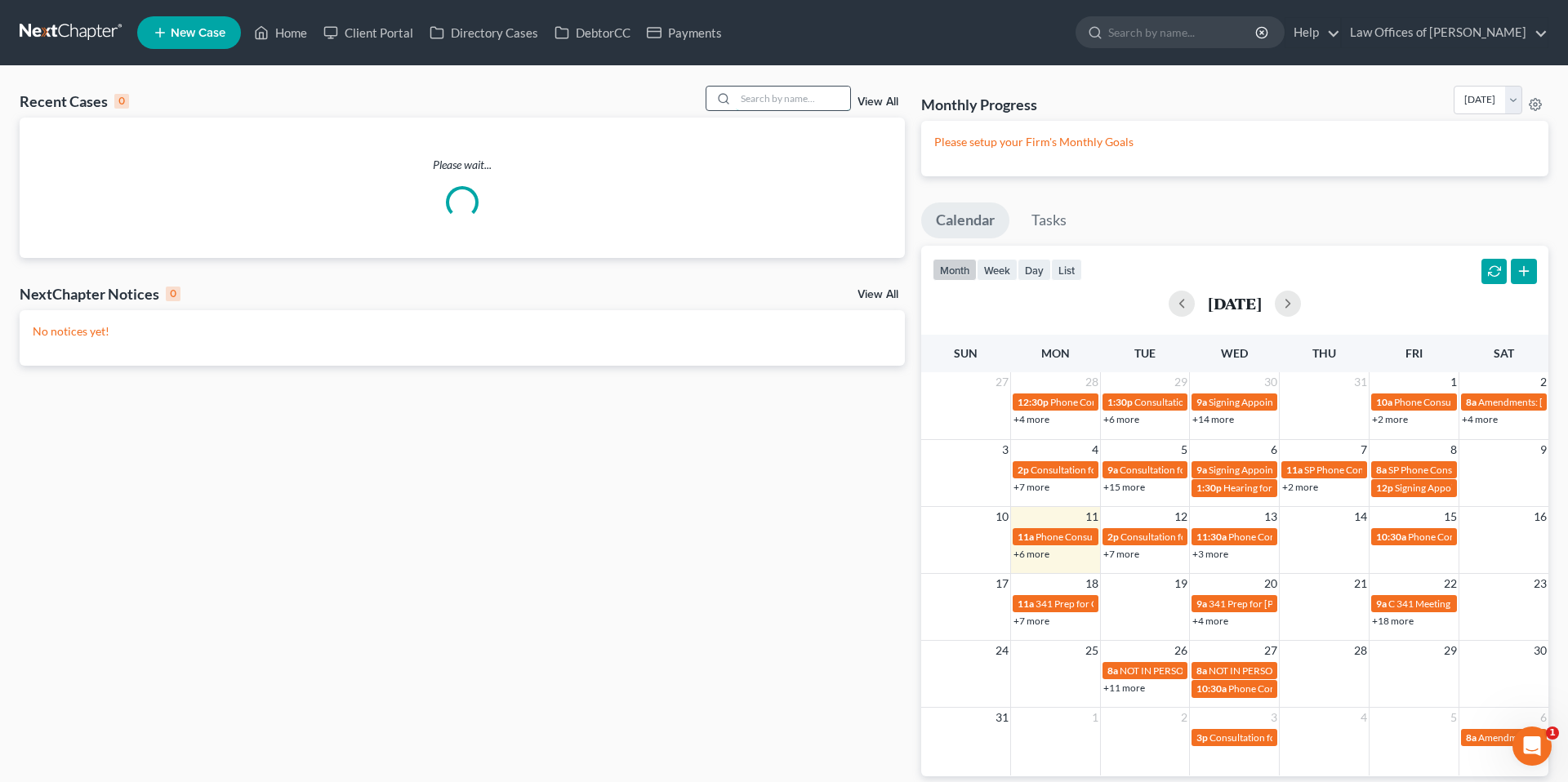
click at [816, 104] on input "search" at bounding box center [793, 98] width 115 height 24
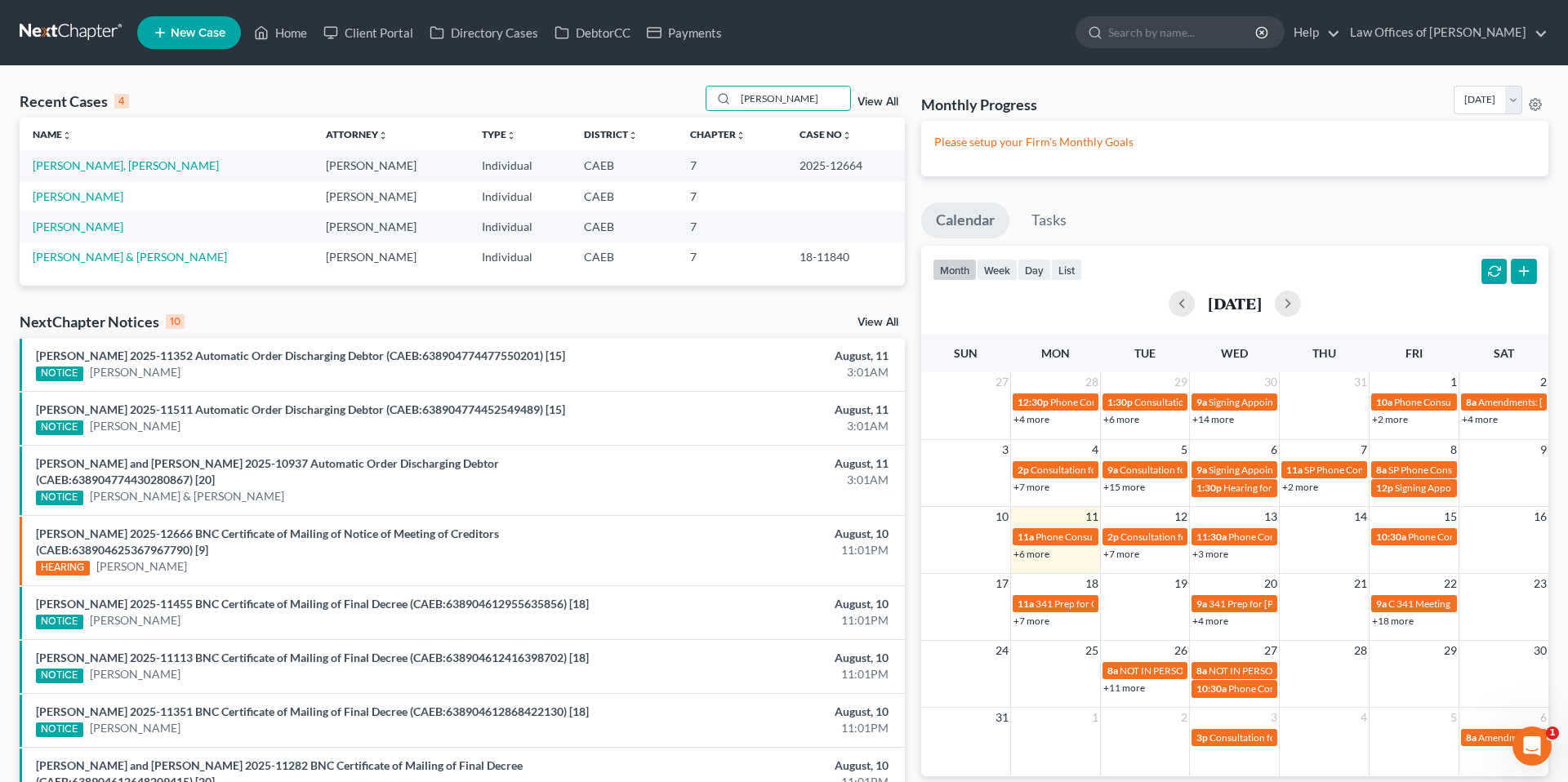
type input "[PERSON_NAME]"
